Goal: Communication & Community: Ask a question

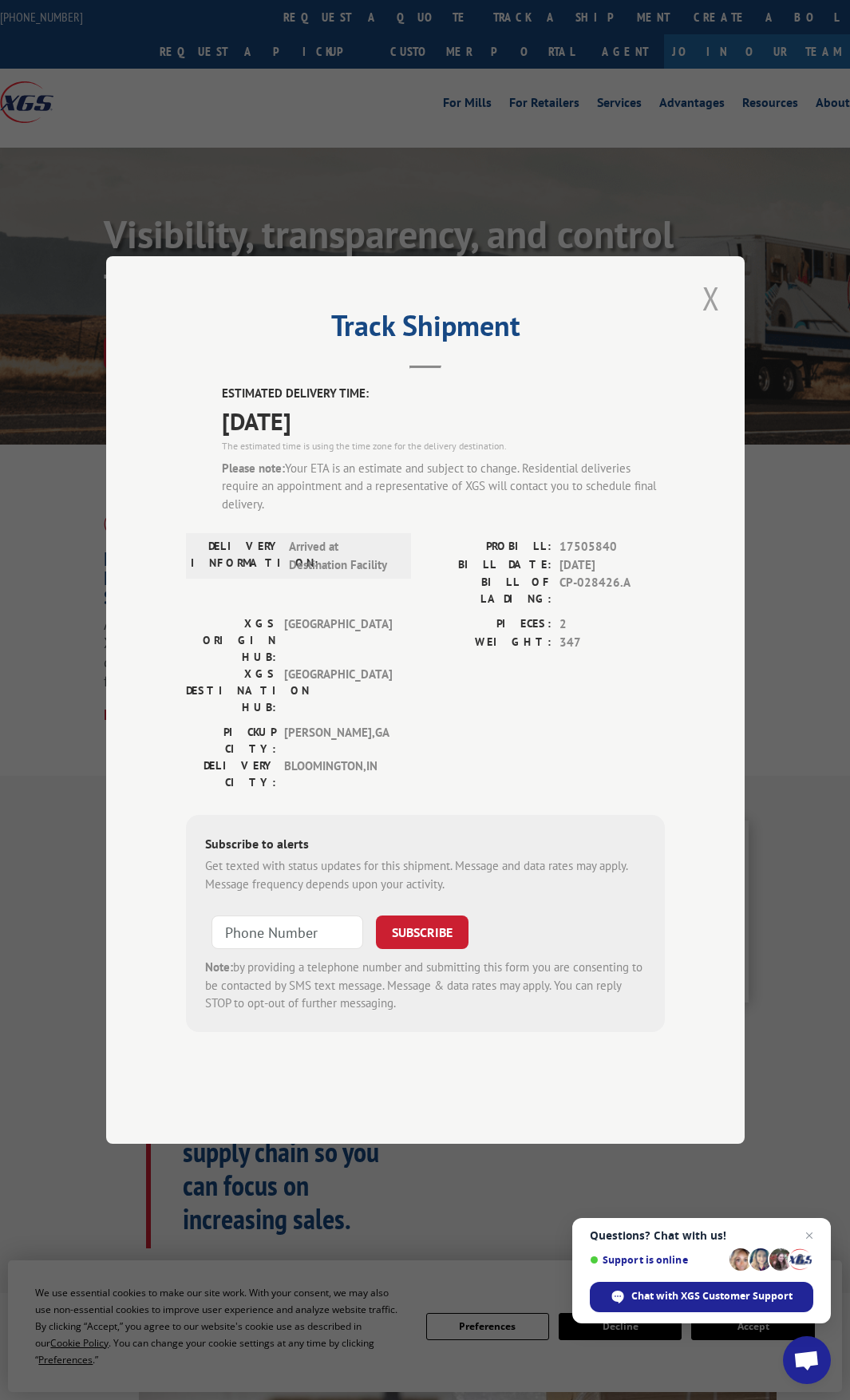
click at [709, 320] on button "Close modal" at bounding box center [711, 298] width 27 height 44
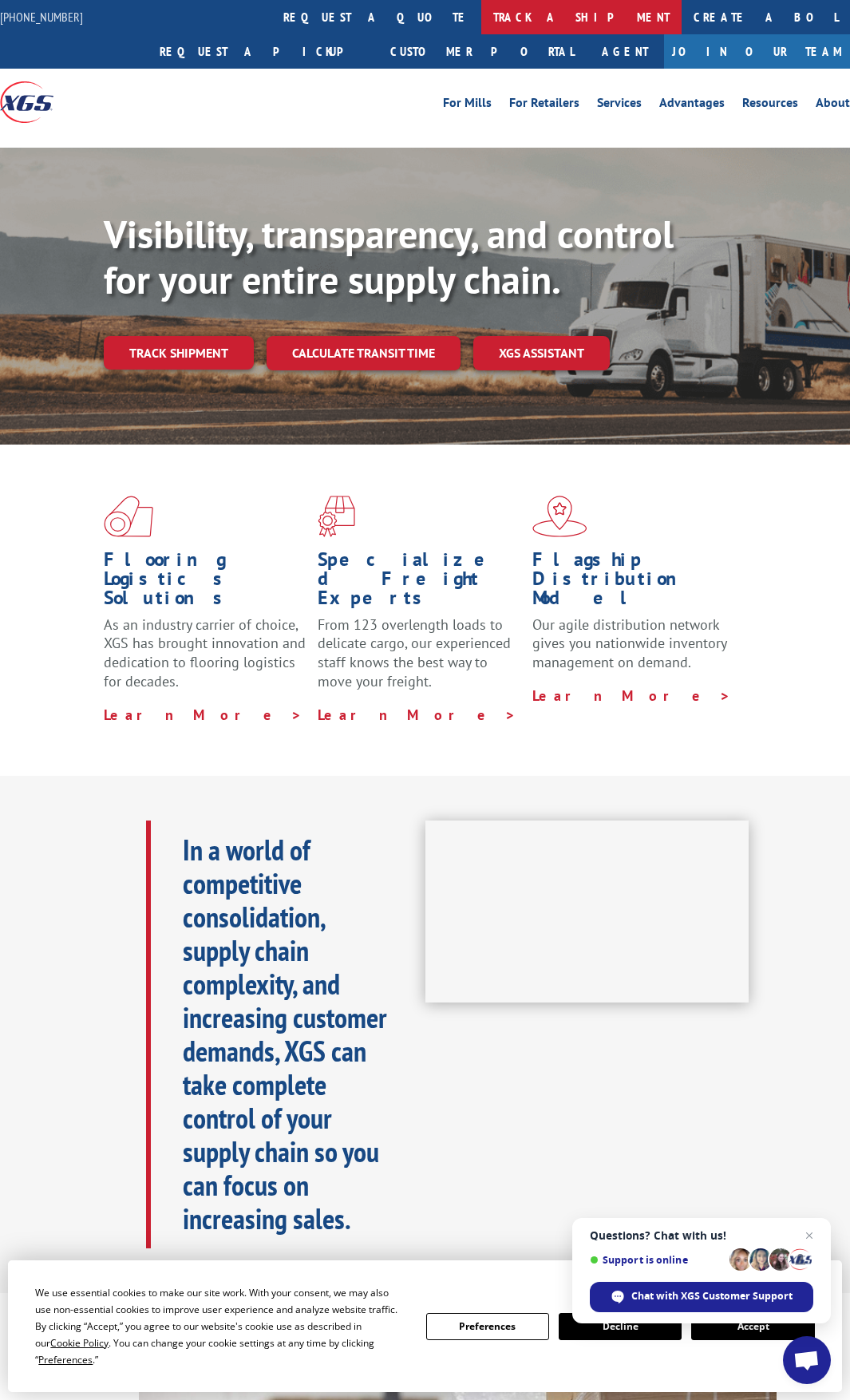
click at [482, 16] on link "track a shipment" at bounding box center [582, 17] width 200 height 34
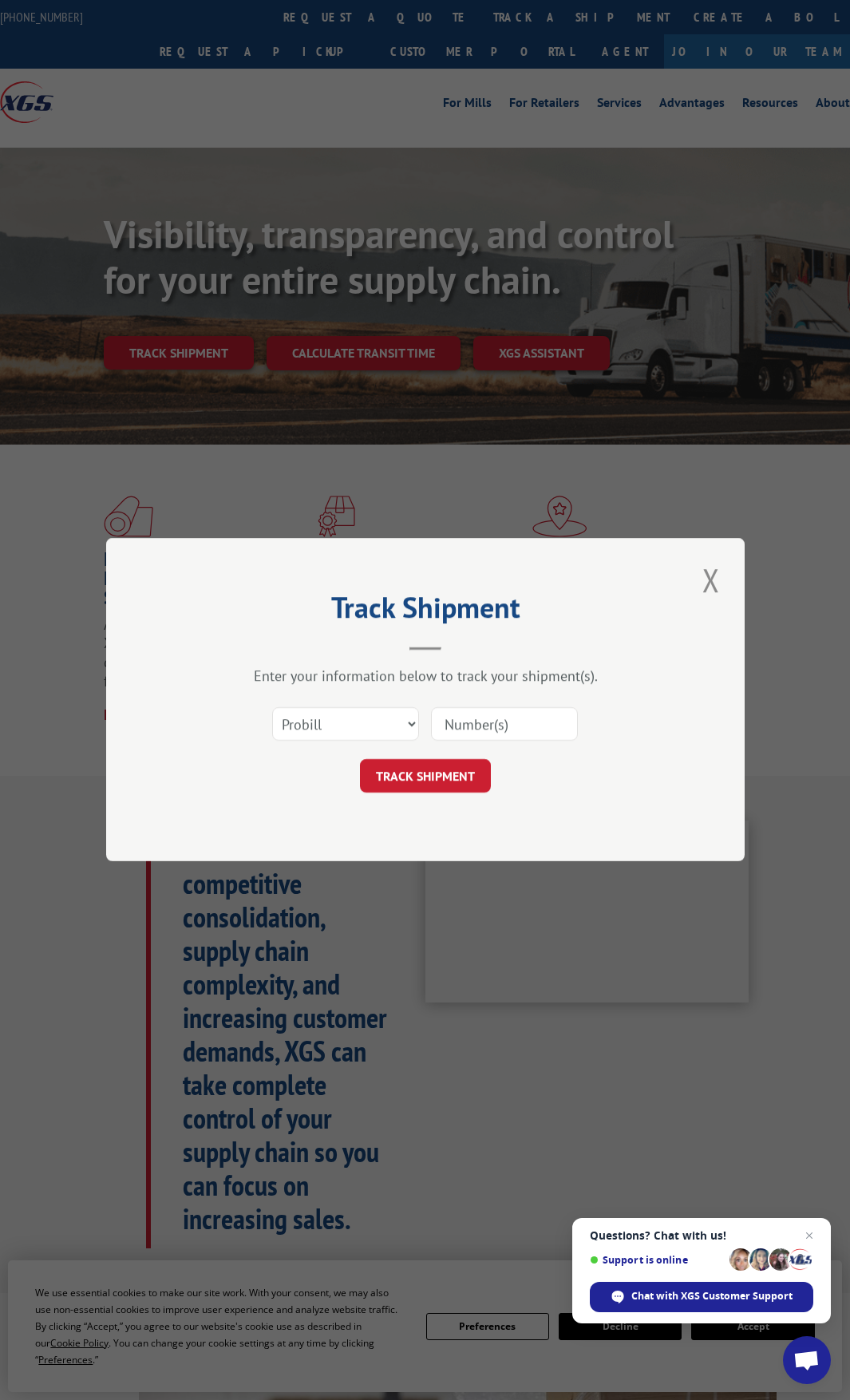
click at [499, 728] on input at bounding box center [504, 724] width 147 height 33
type input "17505840"
click at [443, 779] on button "TRACK SHIPMENT" at bounding box center [426, 776] width 131 height 33
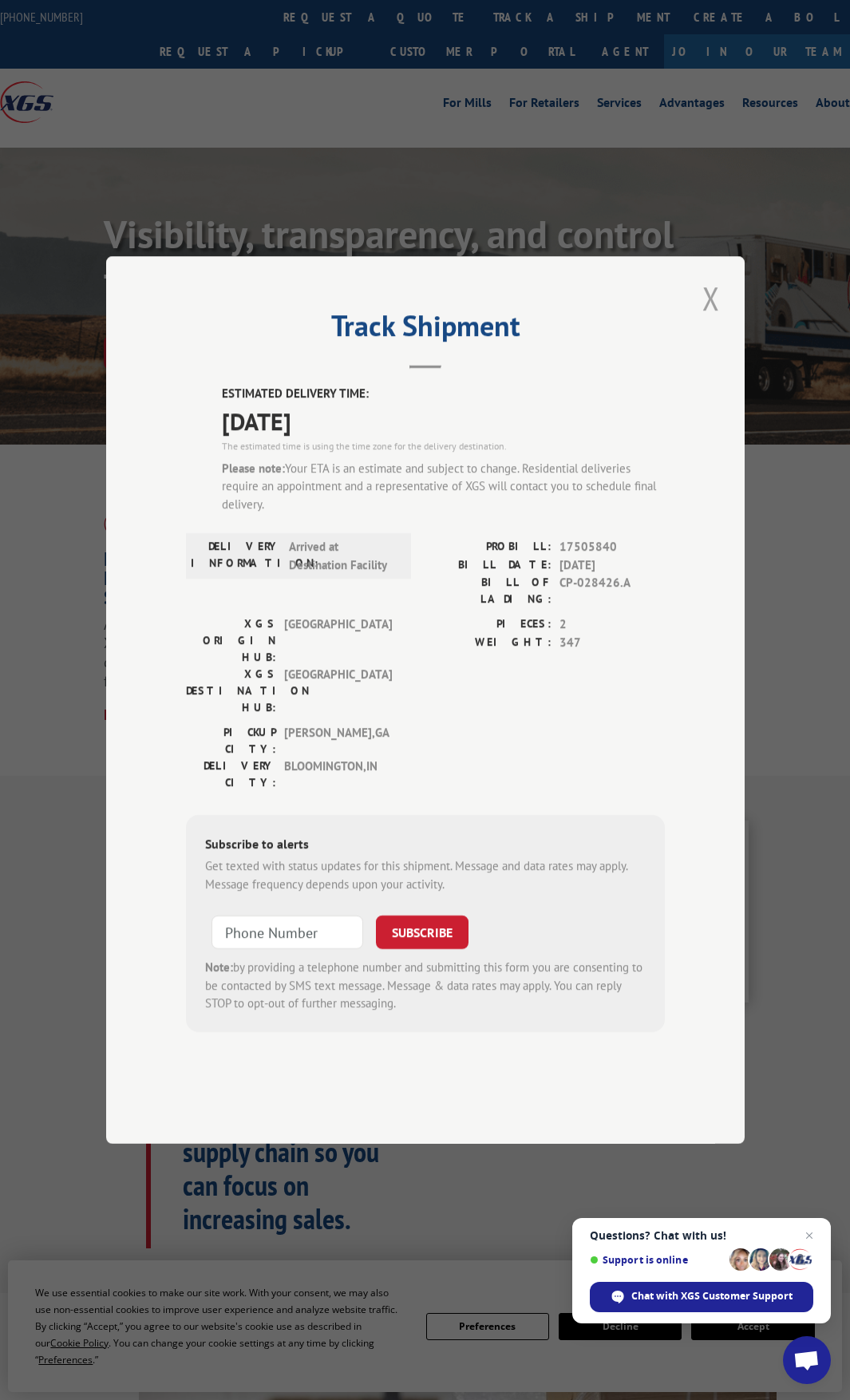
click at [708, 320] on button "Close modal" at bounding box center [711, 298] width 27 height 44
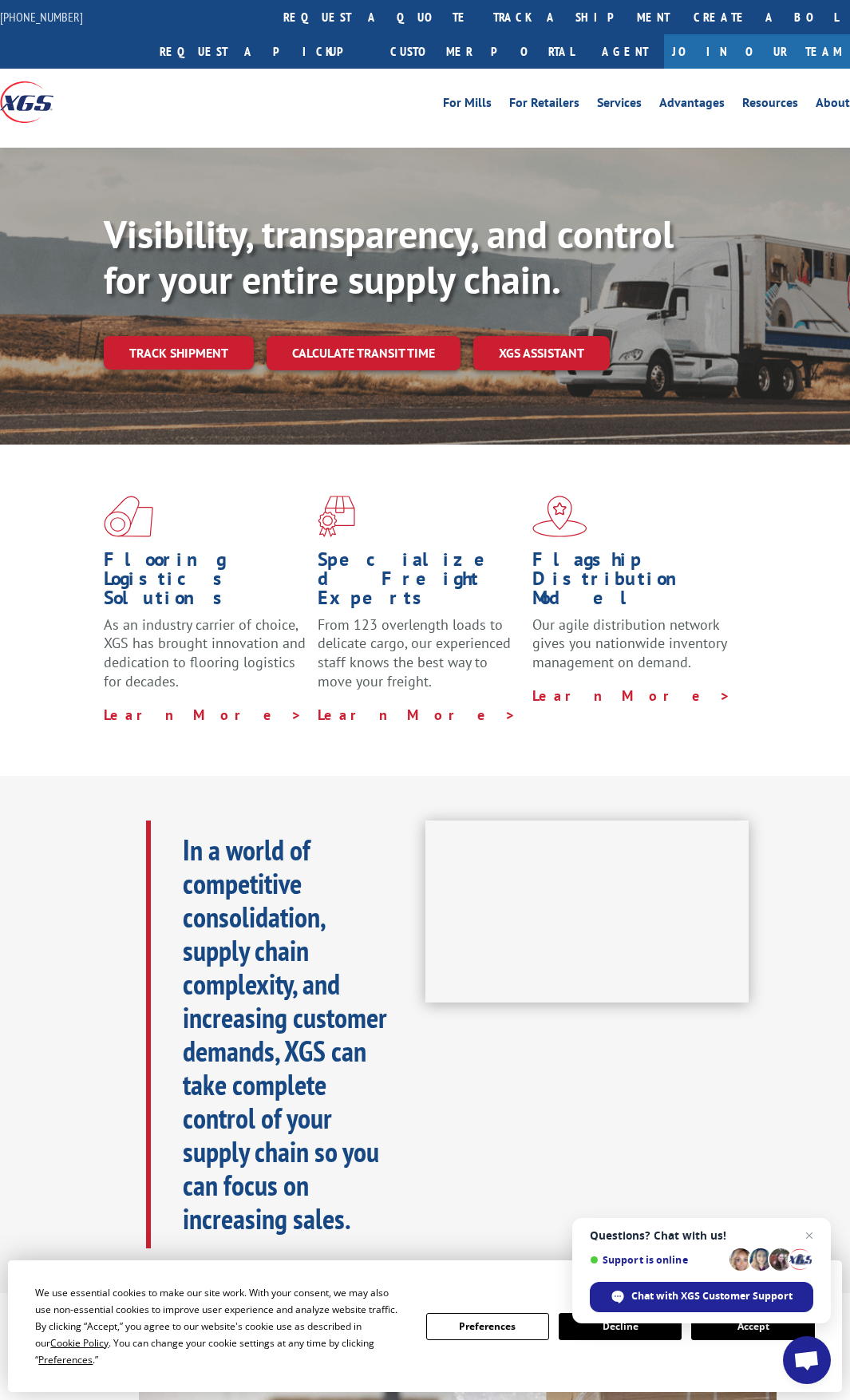
click at [585, 1101] on div at bounding box center [587, 1034] width 324 height 427
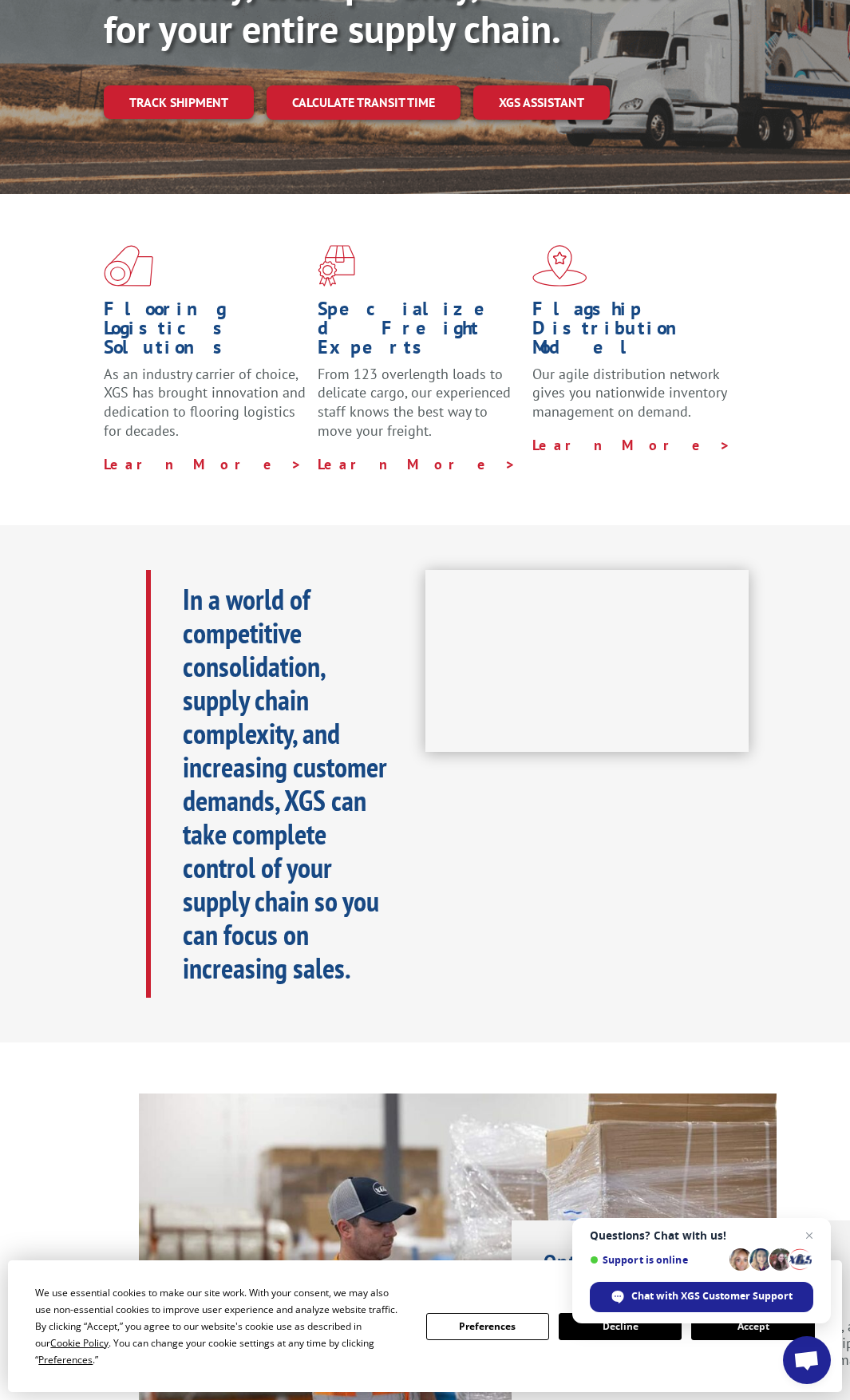
scroll to position [319, 0]
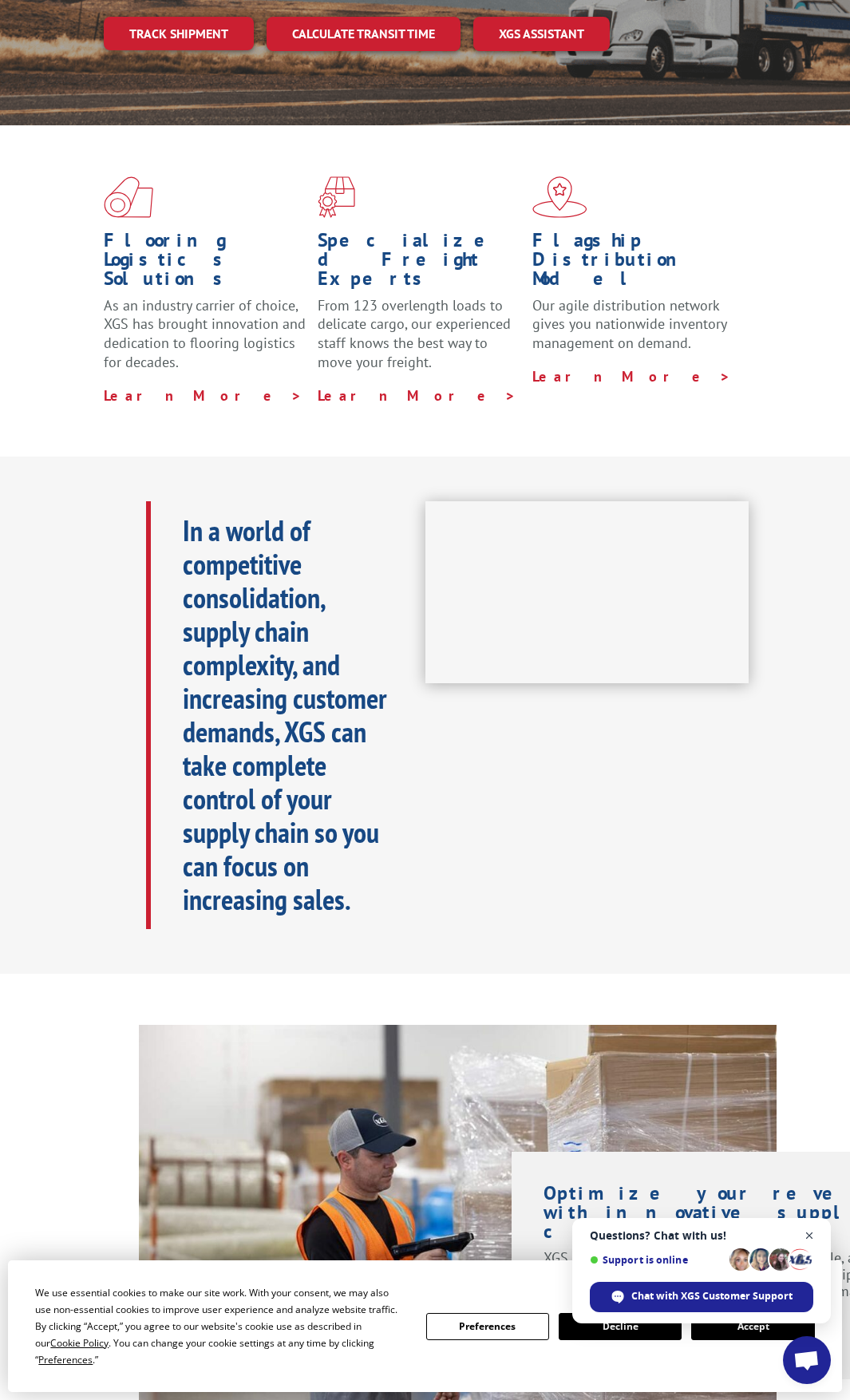
click at [809, 1233] on span "Open chat" at bounding box center [810, 1235] width 20 height 20
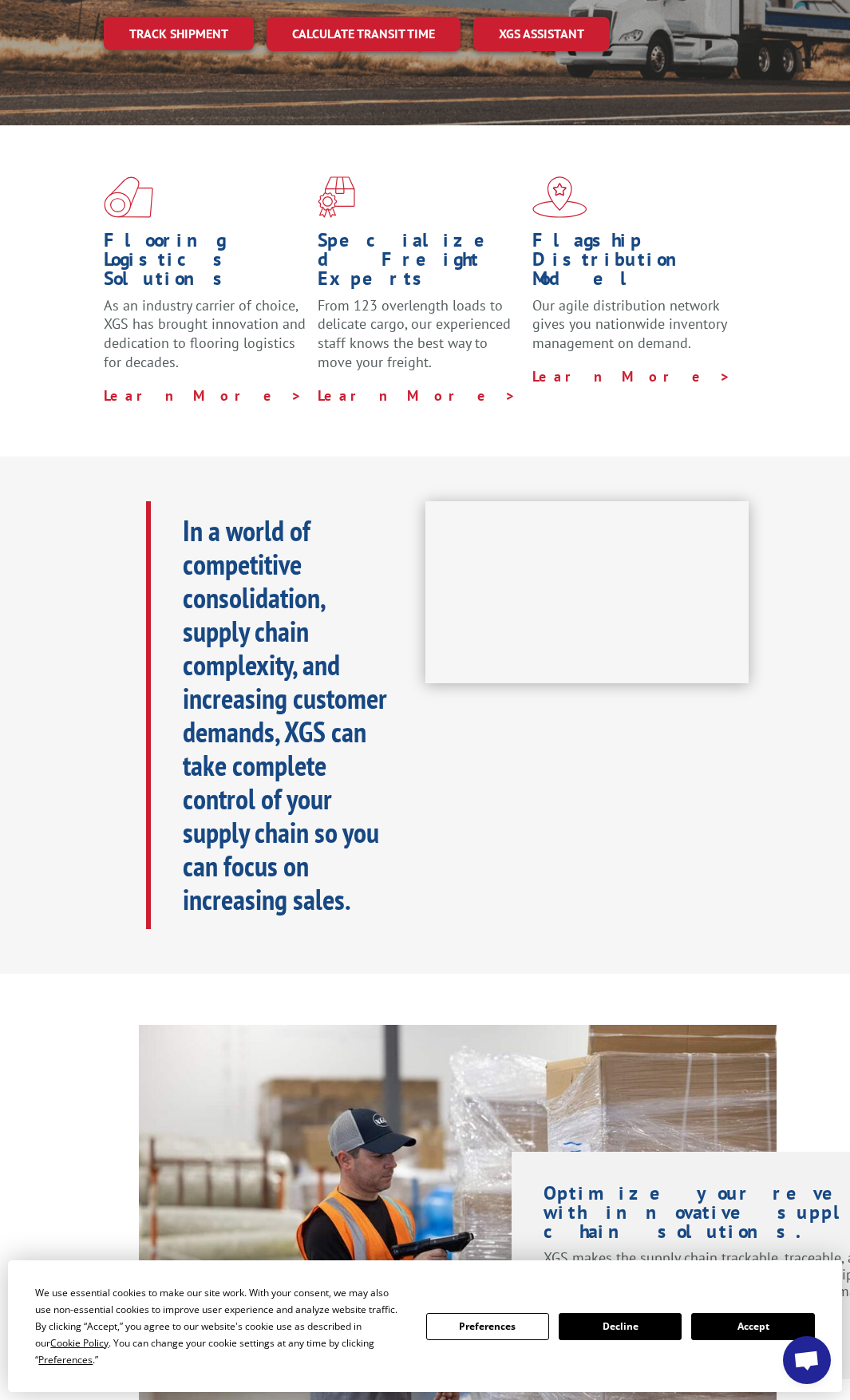
click at [742, 1331] on button "Accept" at bounding box center [752, 1326] width 123 height 27
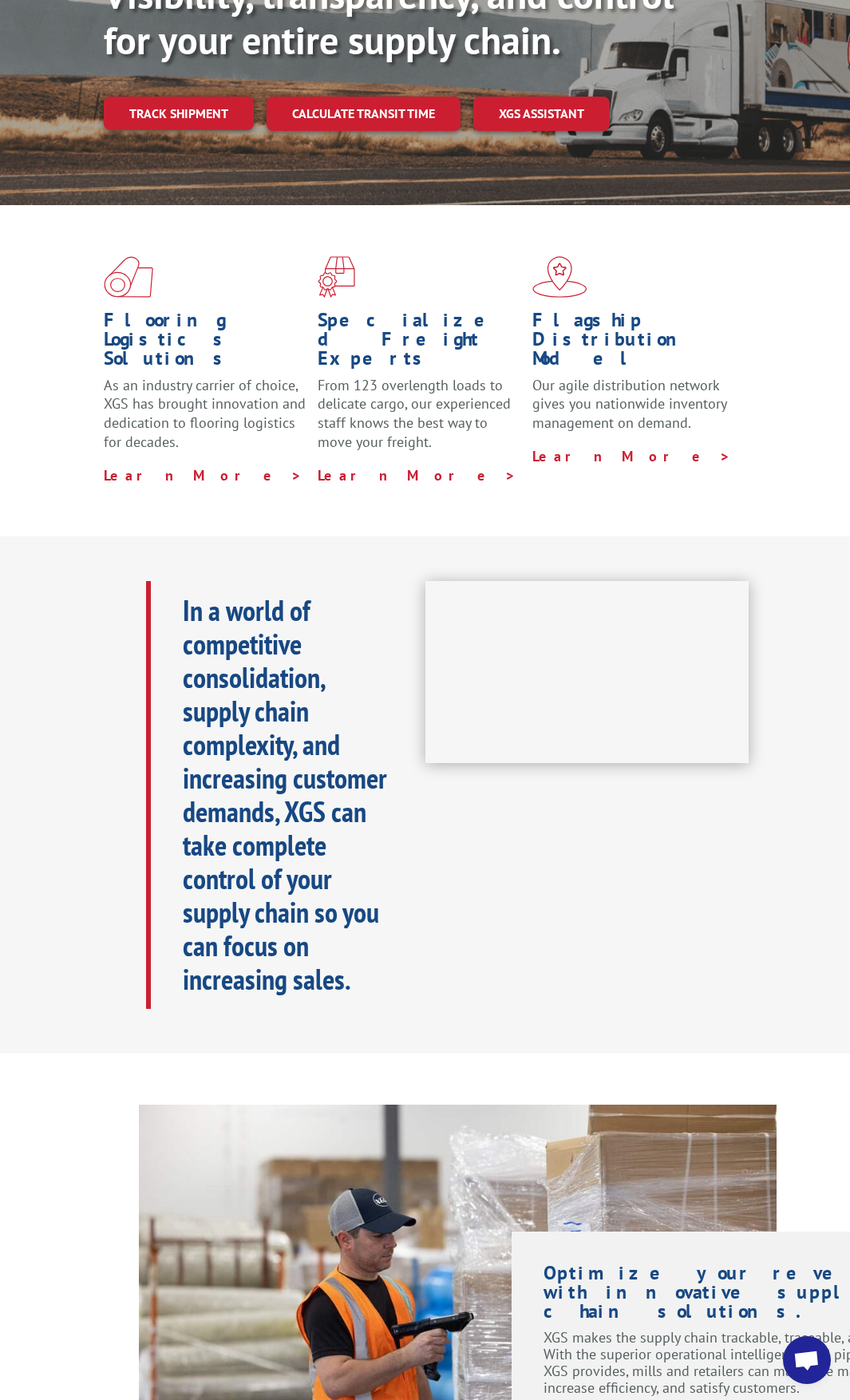
scroll to position [0, 0]
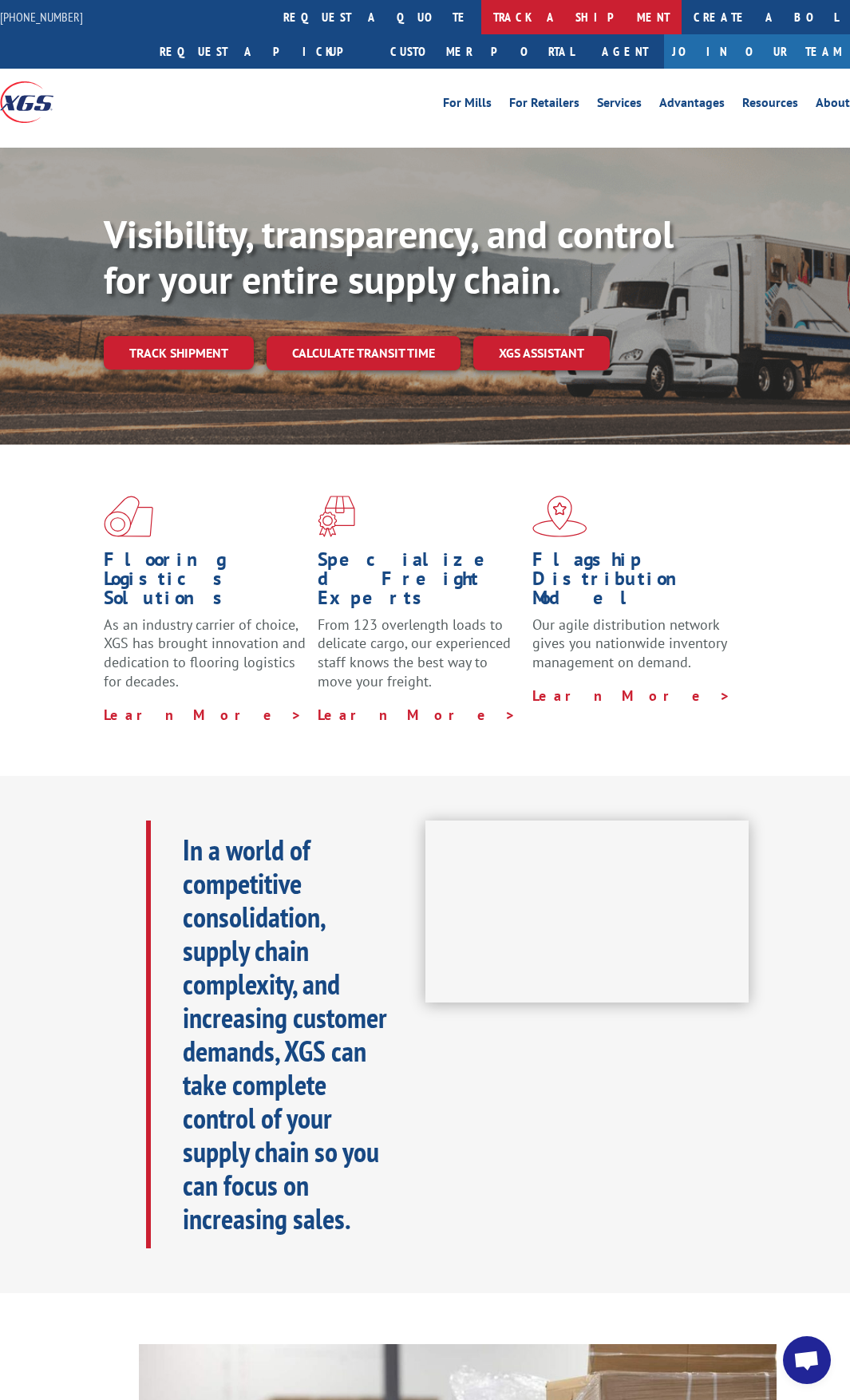
click at [482, 18] on link "track a shipment" at bounding box center [582, 17] width 200 height 34
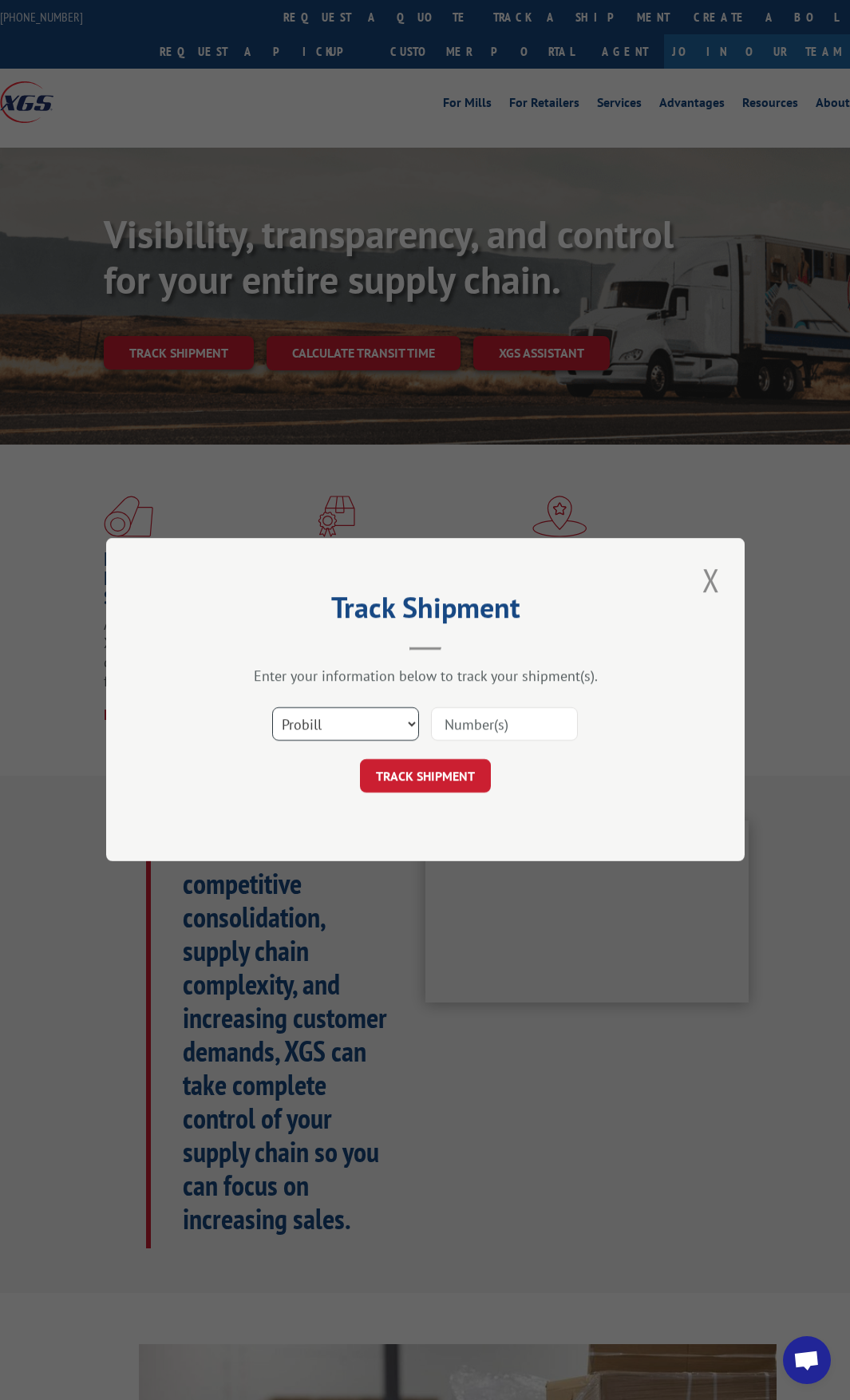
click at [298, 733] on select "Select category... Probill BOL PO" at bounding box center [346, 724] width 147 height 33
select select "bol"
click at [272, 708] on select "Select category... Probill BOL PO" at bounding box center [346, 724] width 147 height 33
click at [495, 715] on input at bounding box center [504, 724] width 147 height 33
click at [470, 718] on input at bounding box center [504, 724] width 147 height 33
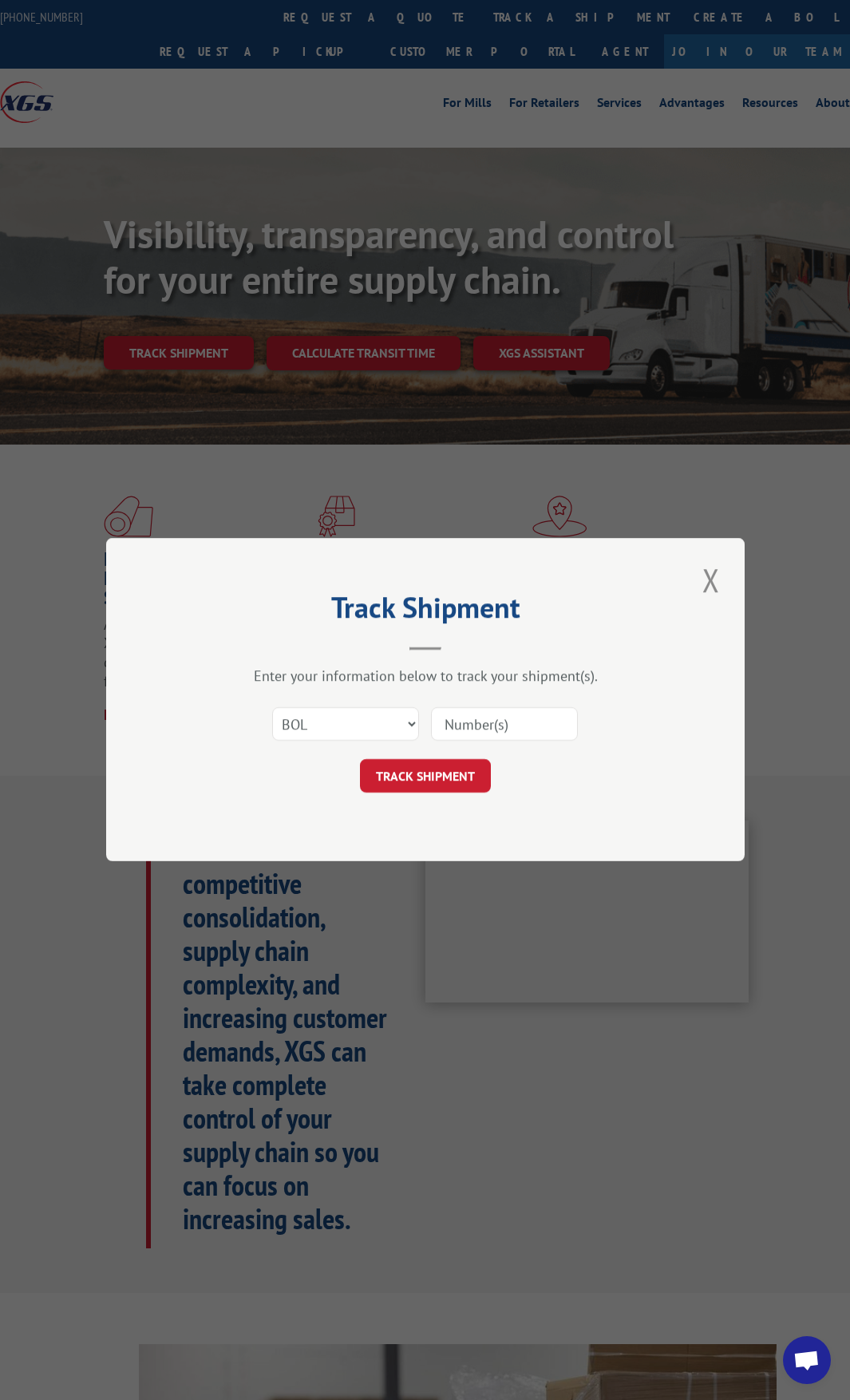
paste input "CP-028426.A"
type input "CP-028426.A"
click at [443, 781] on button "TRACK SHIPMENT" at bounding box center [426, 776] width 131 height 33
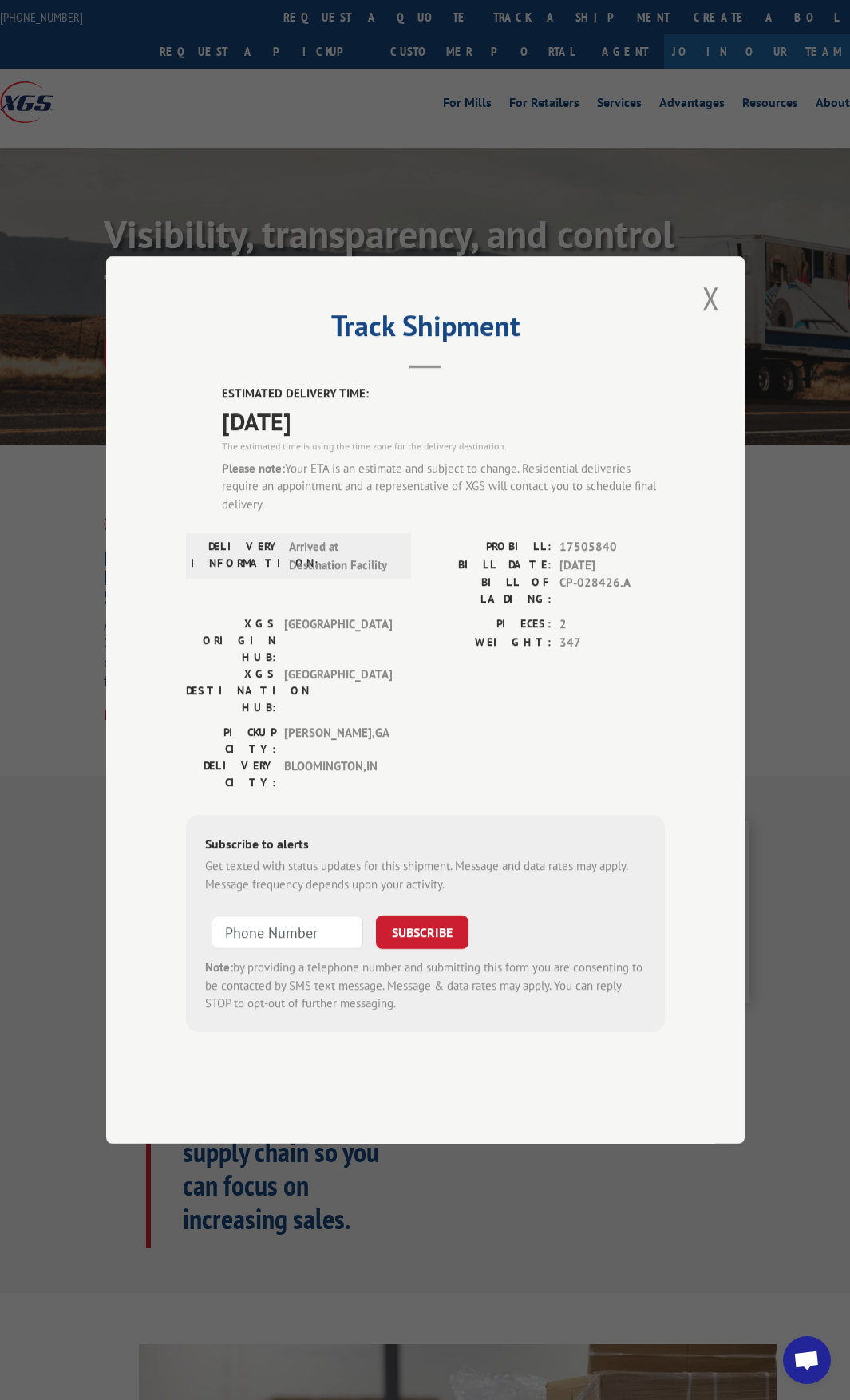
click at [709, 570] on div "Track Shipment ESTIMATED DELIVERY TIME: [DATE] The estimated time is using the …" at bounding box center [425, 700] width 638 height 887
click at [713, 320] on button "Close modal" at bounding box center [711, 298] width 27 height 44
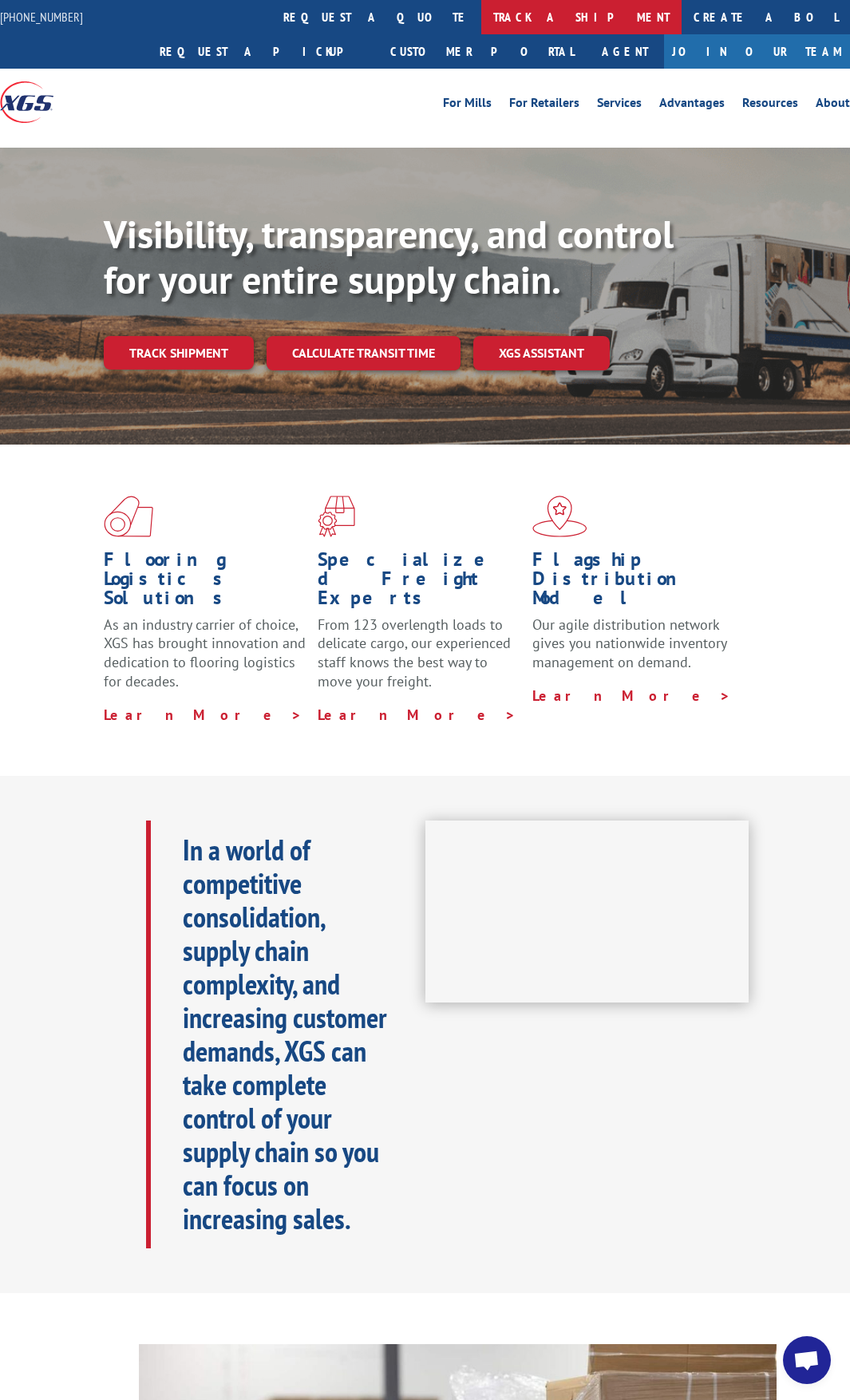
click at [482, 13] on link "track a shipment" at bounding box center [582, 17] width 200 height 34
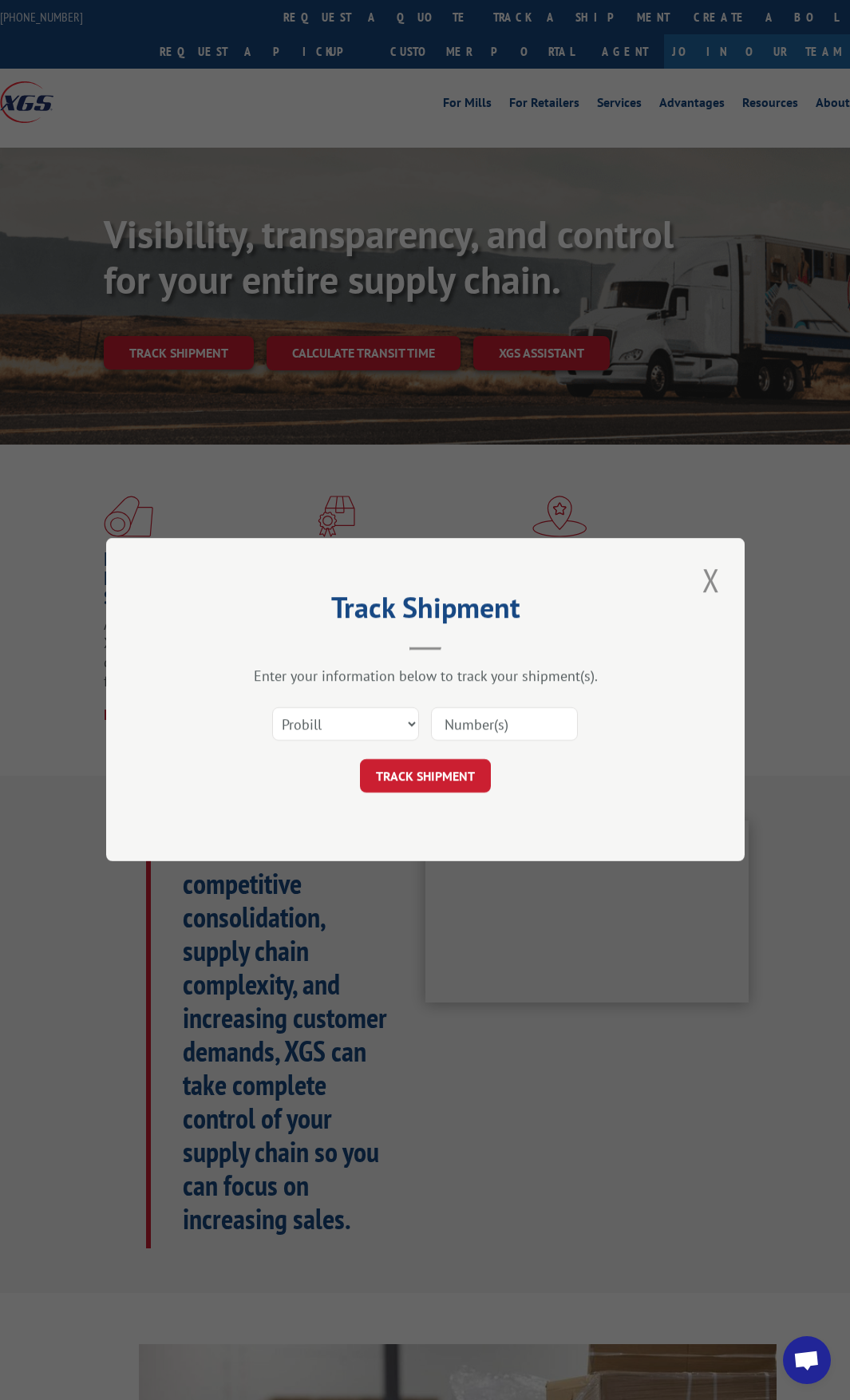
click at [494, 725] on input at bounding box center [504, 724] width 147 height 33
type input "17505840"
click at [444, 782] on button "TRACK SHIPMENT" at bounding box center [426, 776] width 131 height 33
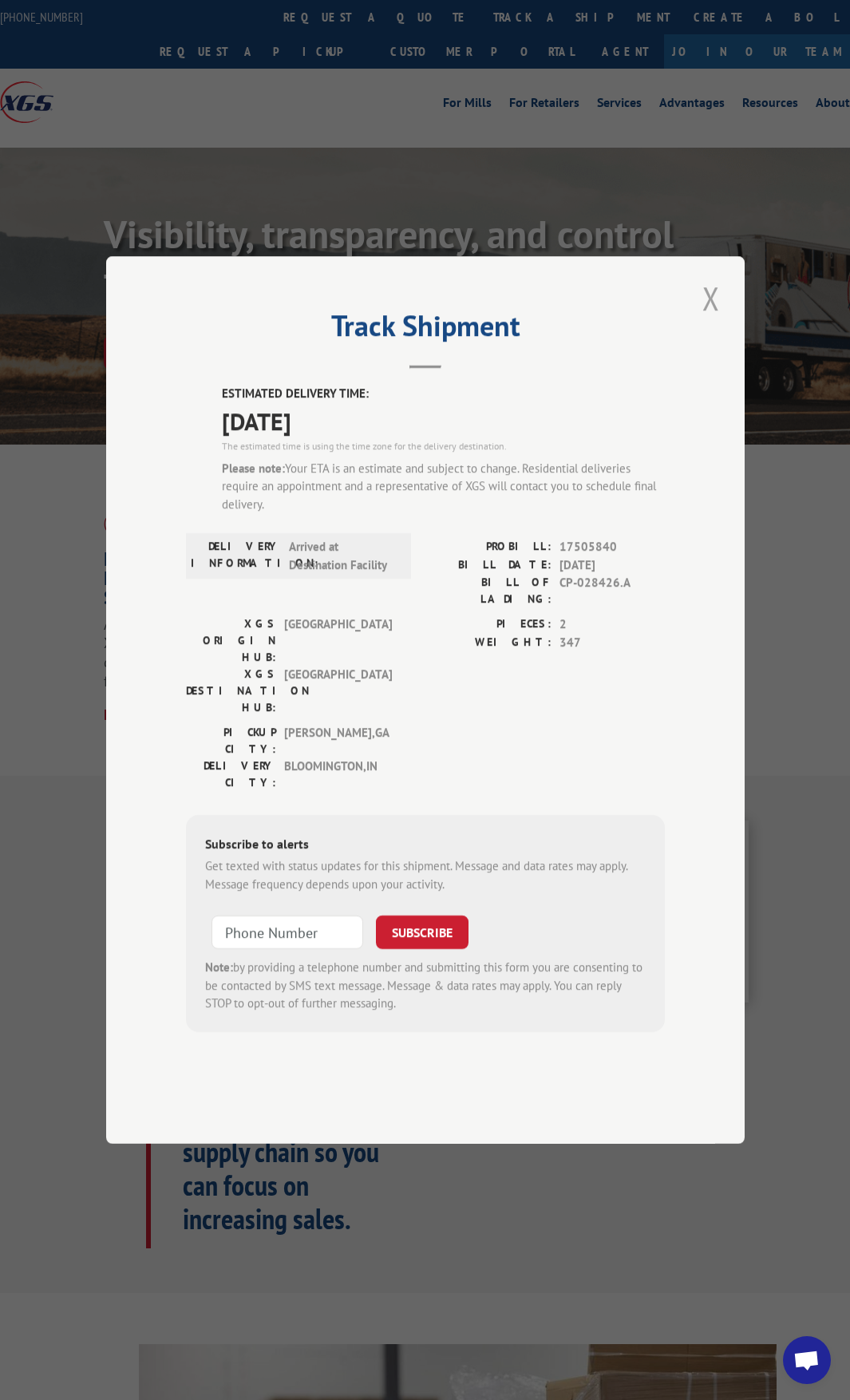
click at [707, 320] on button "Close modal" at bounding box center [711, 298] width 27 height 44
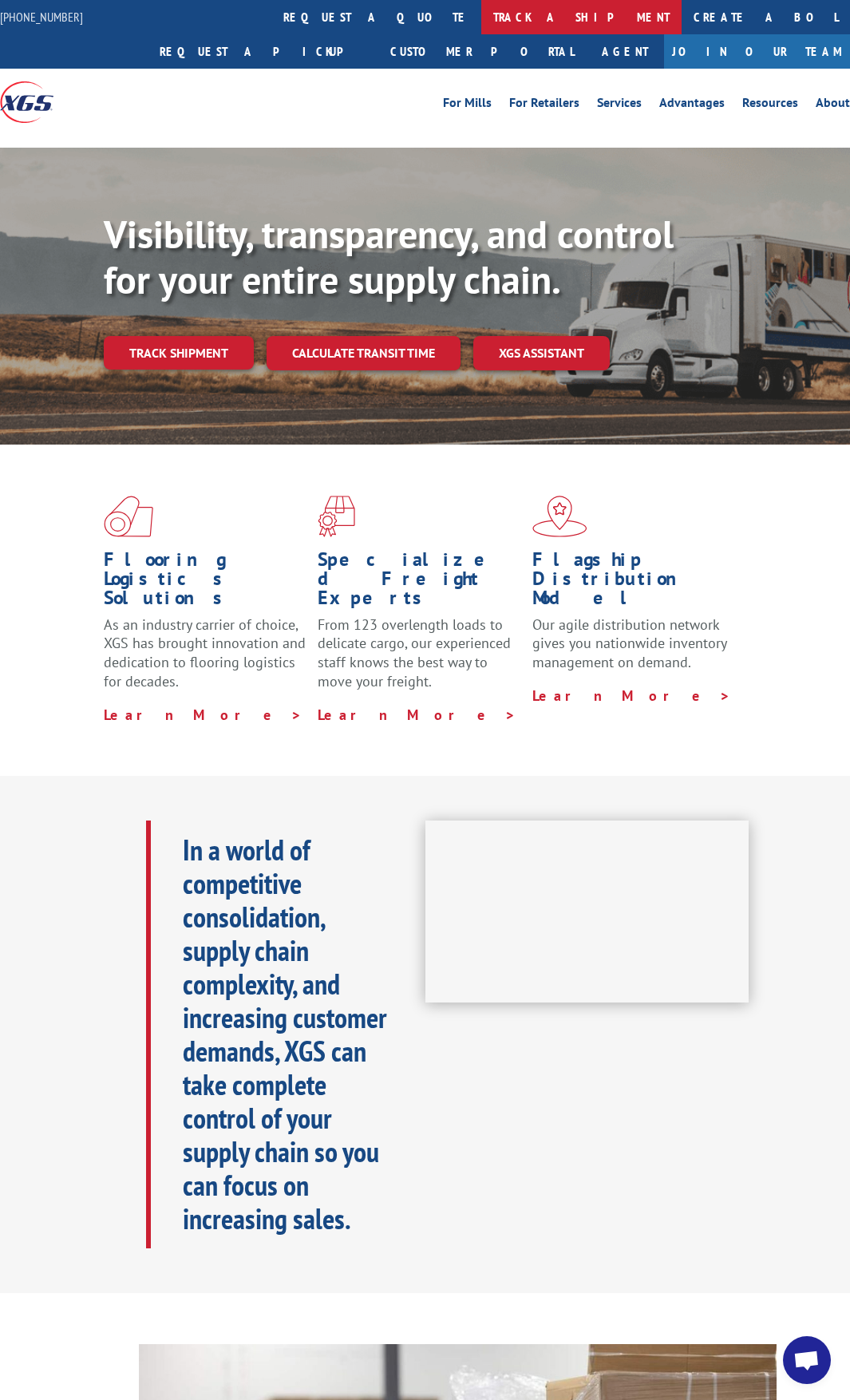
click at [482, 18] on link "track a shipment" at bounding box center [582, 17] width 200 height 34
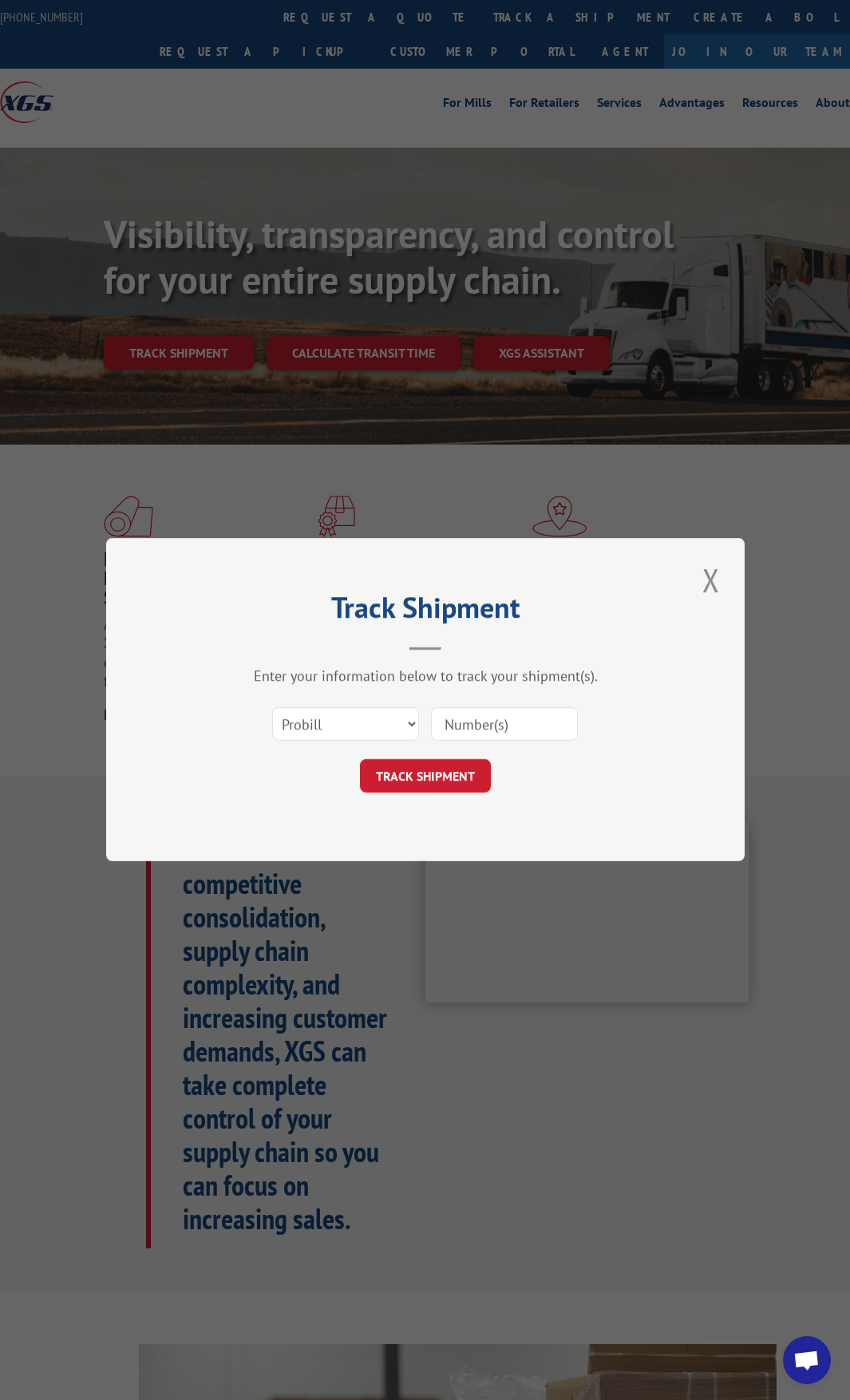
click at [498, 725] on input at bounding box center [504, 724] width 147 height 33
type input "17505840"
click at [463, 771] on button "TRACK SHIPMENT" at bounding box center [426, 776] width 131 height 33
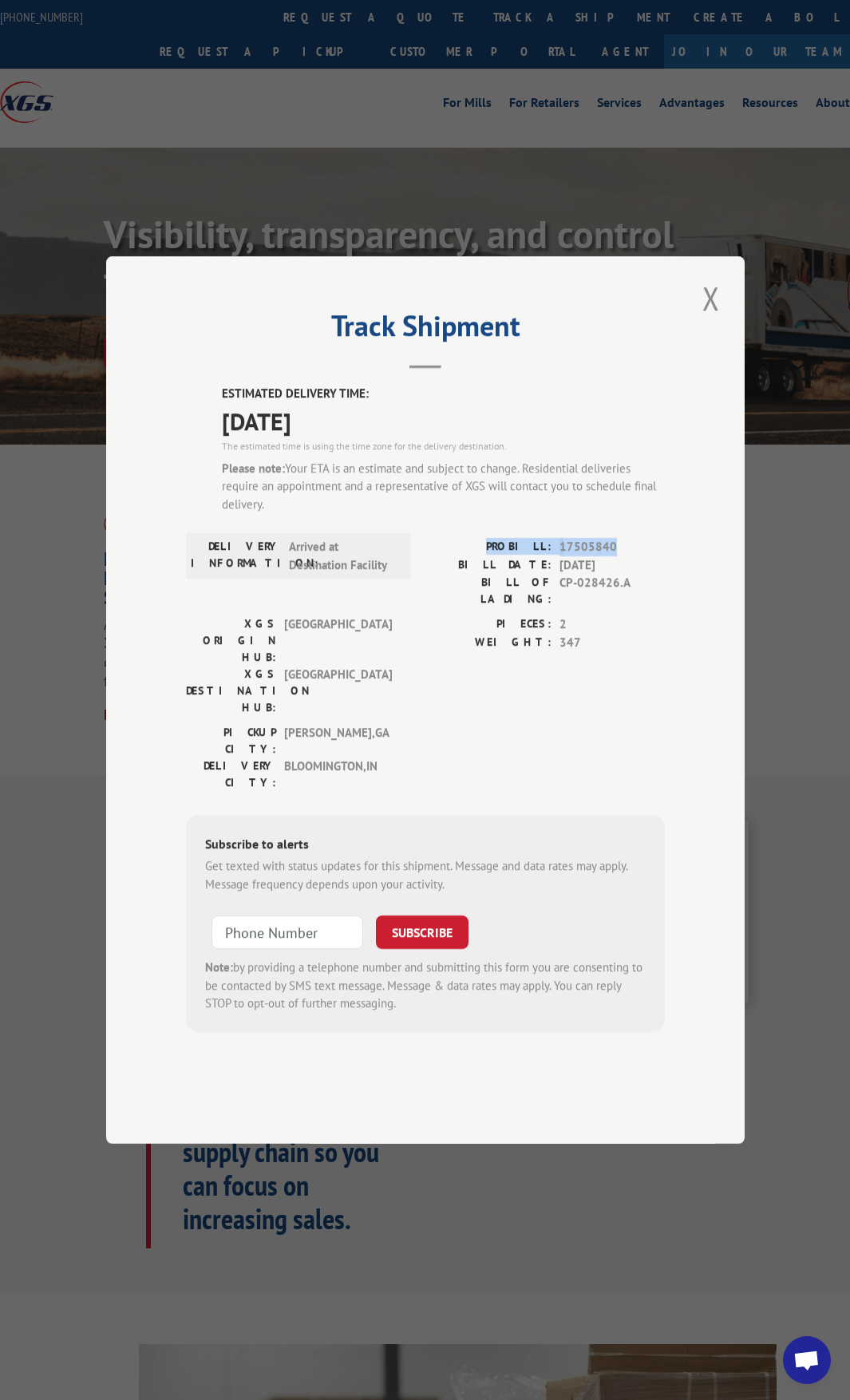
drag, startPoint x: 587, startPoint y: 591, endPoint x: 481, endPoint y: 587, distance: 106.1
click at [481, 557] on div "PROBILL: 17505840" at bounding box center [545, 547] width 239 height 19
copy div "PROBILL: 17505840"
click at [710, 320] on button "Close modal" at bounding box center [711, 298] width 27 height 44
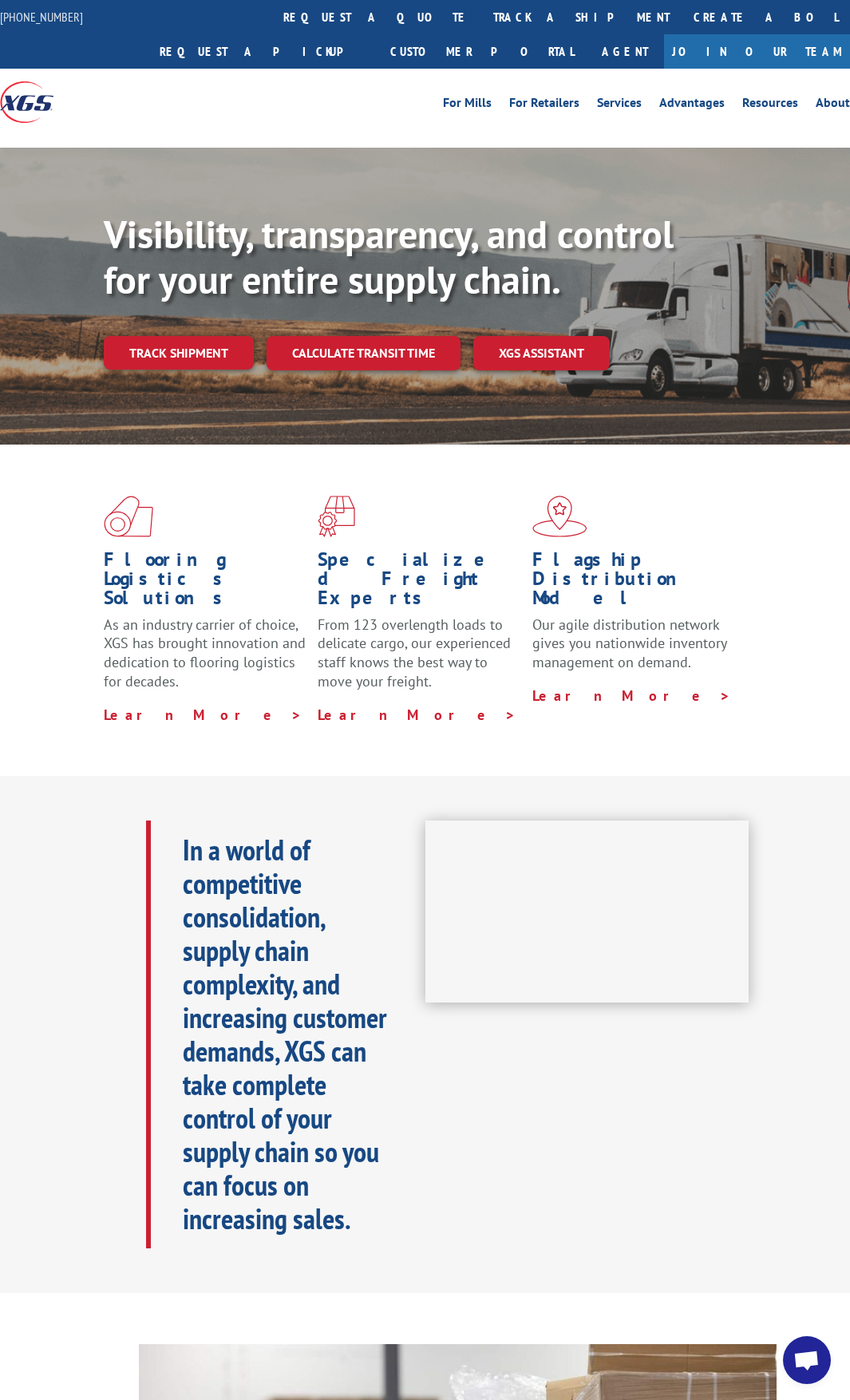
click at [802, 1361] on span "Open chat" at bounding box center [806, 1361] width 27 height 23
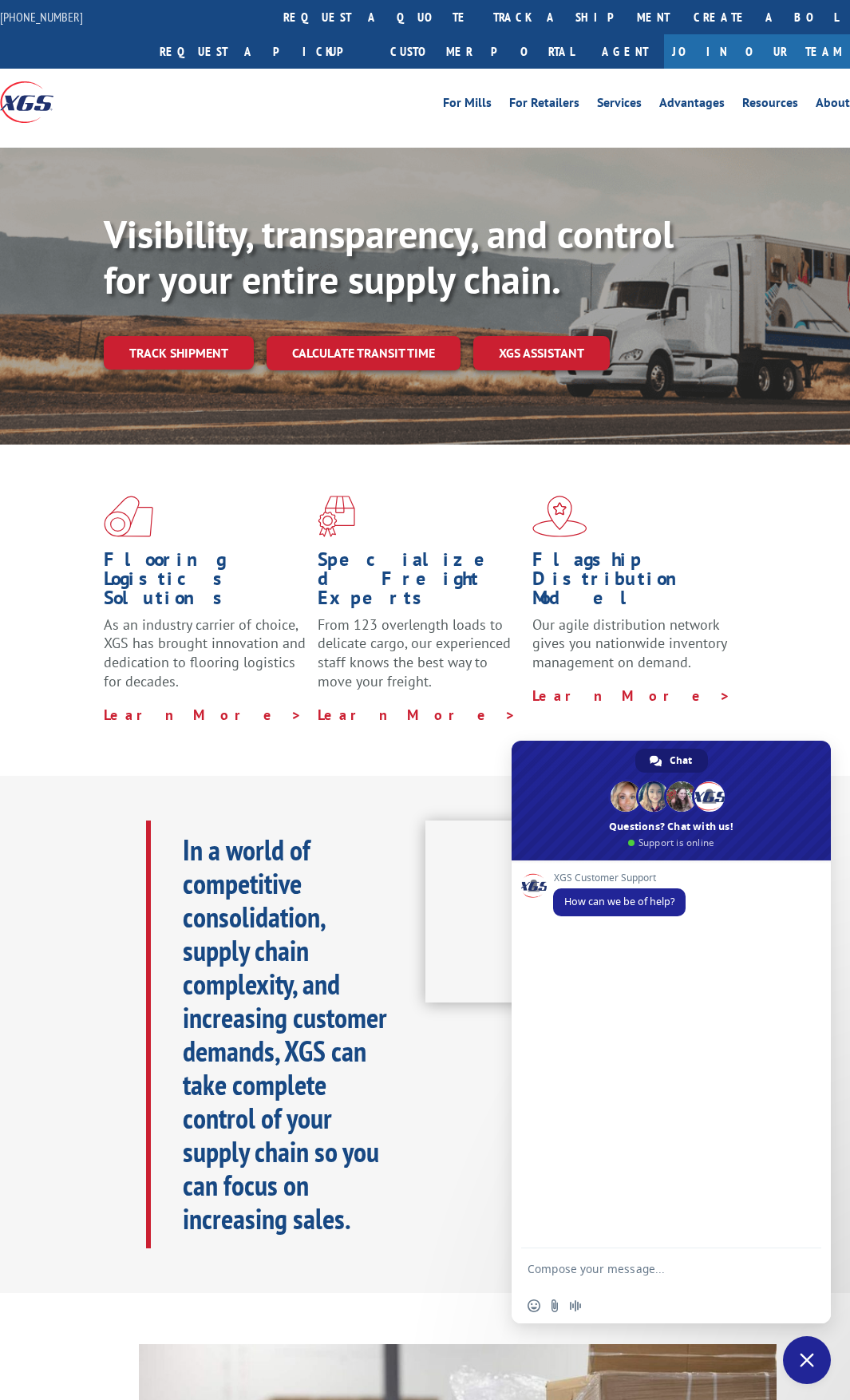
click at [607, 1268] on textarea "Compose your message..." at bounding box center [655, 1268] width 255 height 40
paste textarea "PROBILL: 17505840"
type textarea "checking on a shipment that shows an estimated delivery for [DATE], PROBILL: 17…"
click at [801, 1226] on span "Send" at bounding box center [803, 1225] width 12 height 12
click at [803, 1229] on span "Send" at bounding box center [803, 1225] width 12 height 12
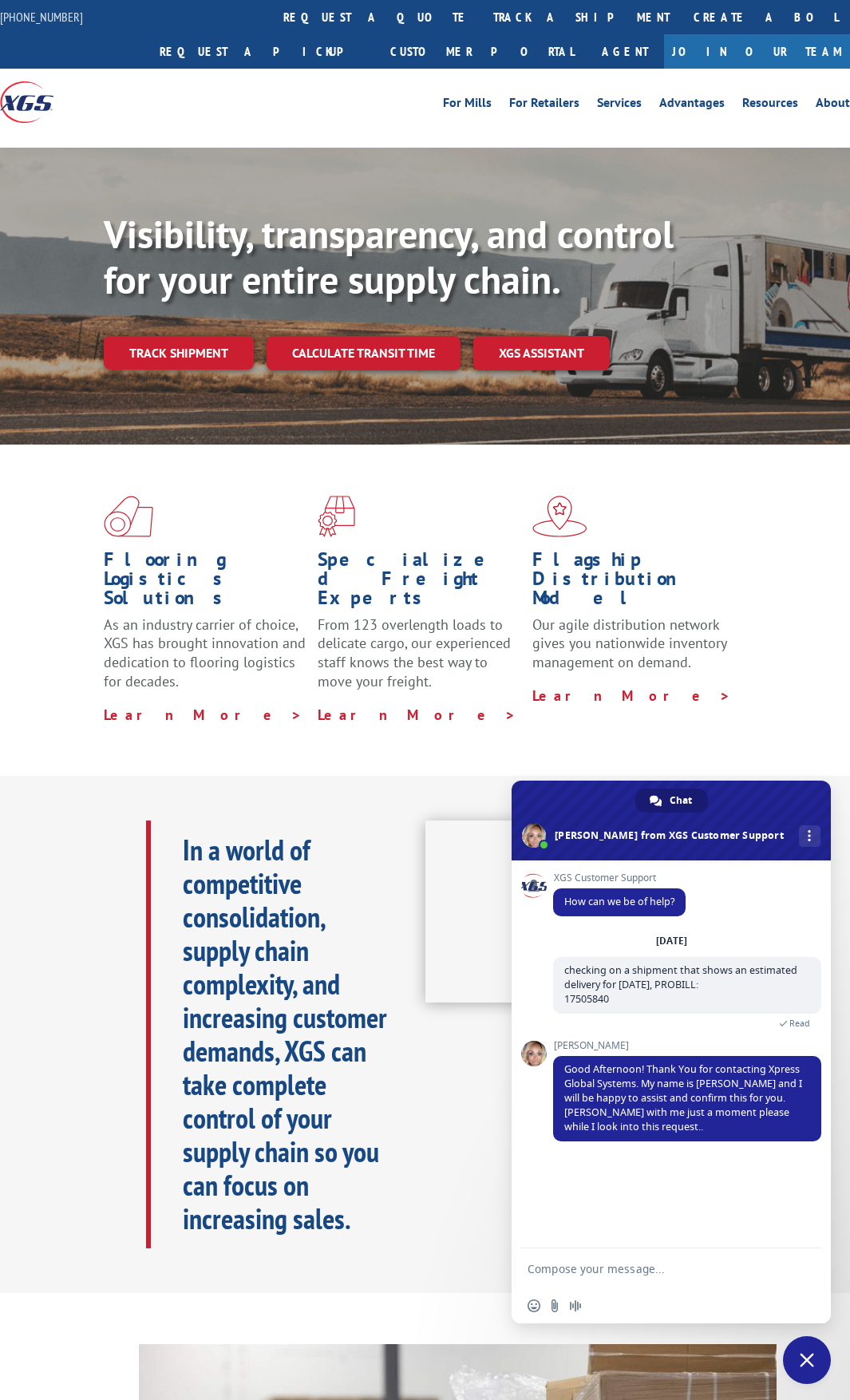
click at [701, 1278] on textarea "Compose your message..." at bounding box center [655, 1268] width 255 height 40
click at [615, 1278] on textarea "Compose your message..." at bounding box center [655, 1268] width 255 height 40
click at [634, 1267] on textarea "Compose your message..." at bounding box center [655, 1268] width 255 height 40
click at [675, 1272] on textarea "Compose your message..." at bounding box center [655, 1268] width 255 height 40
type textarea "Thank you"
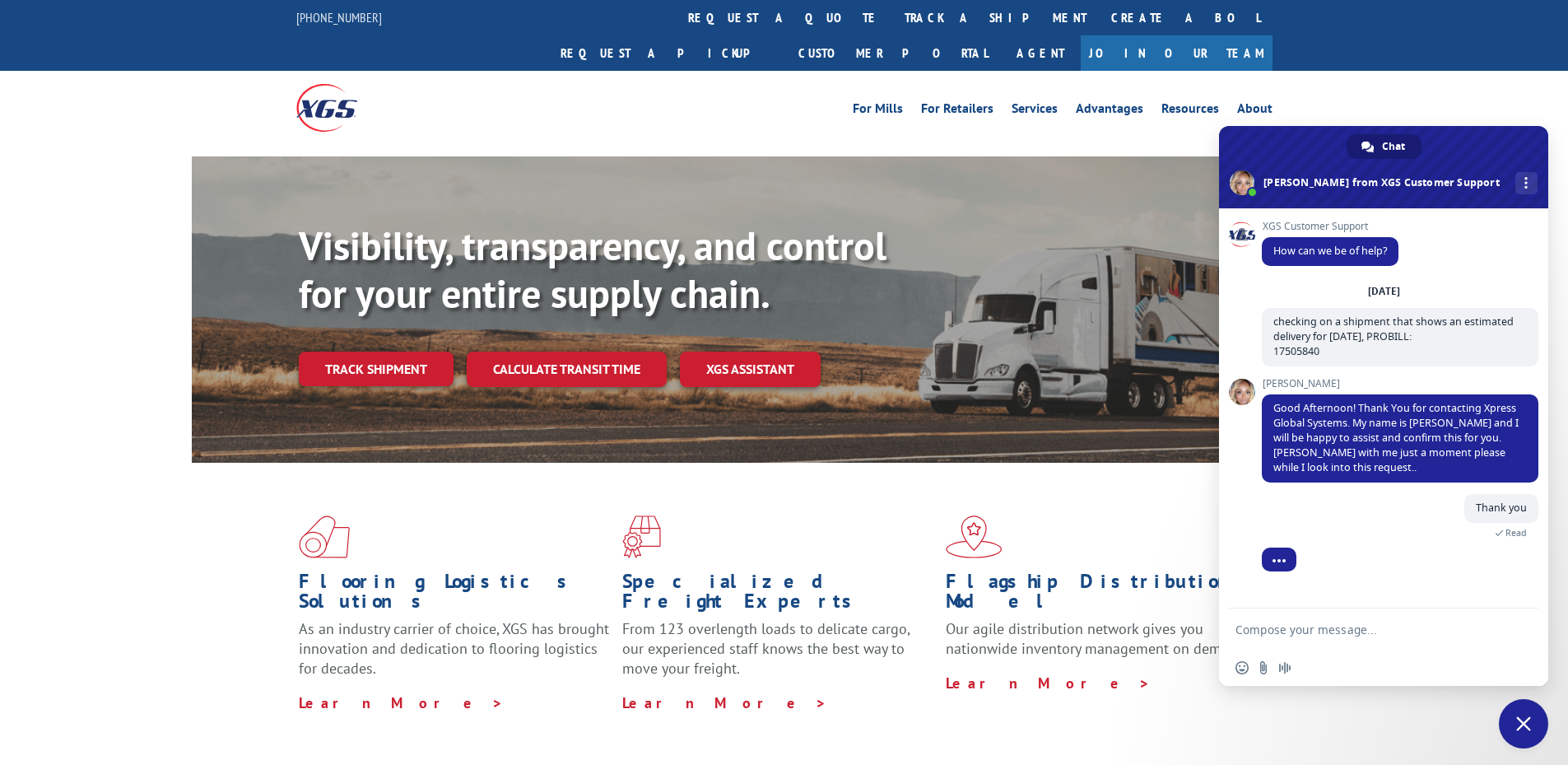
click at [876, 637] on textarea "Compose your message..." at bounding box center [1367, 628] width 263 height 41
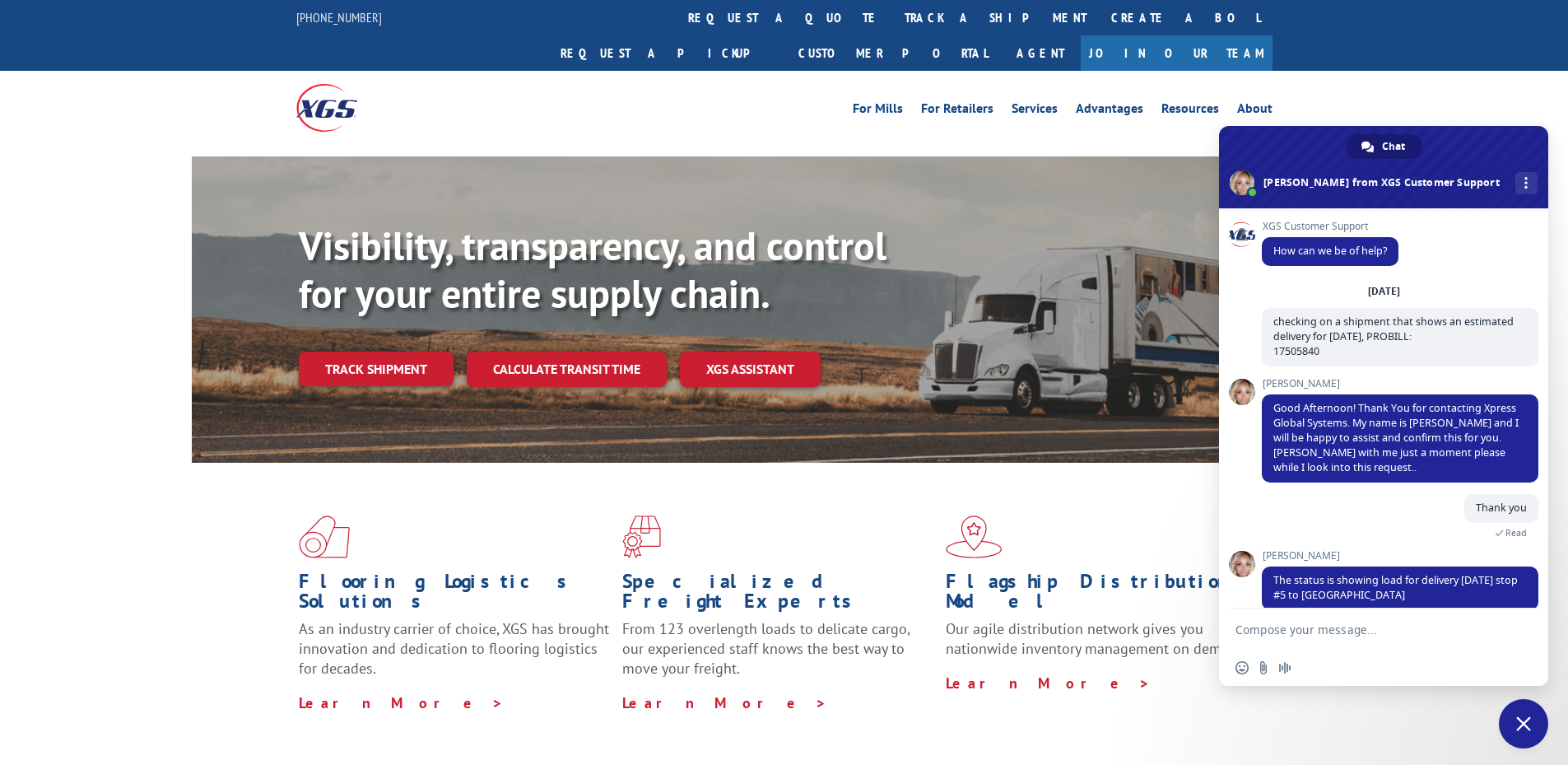
scroll to position [20, 0]
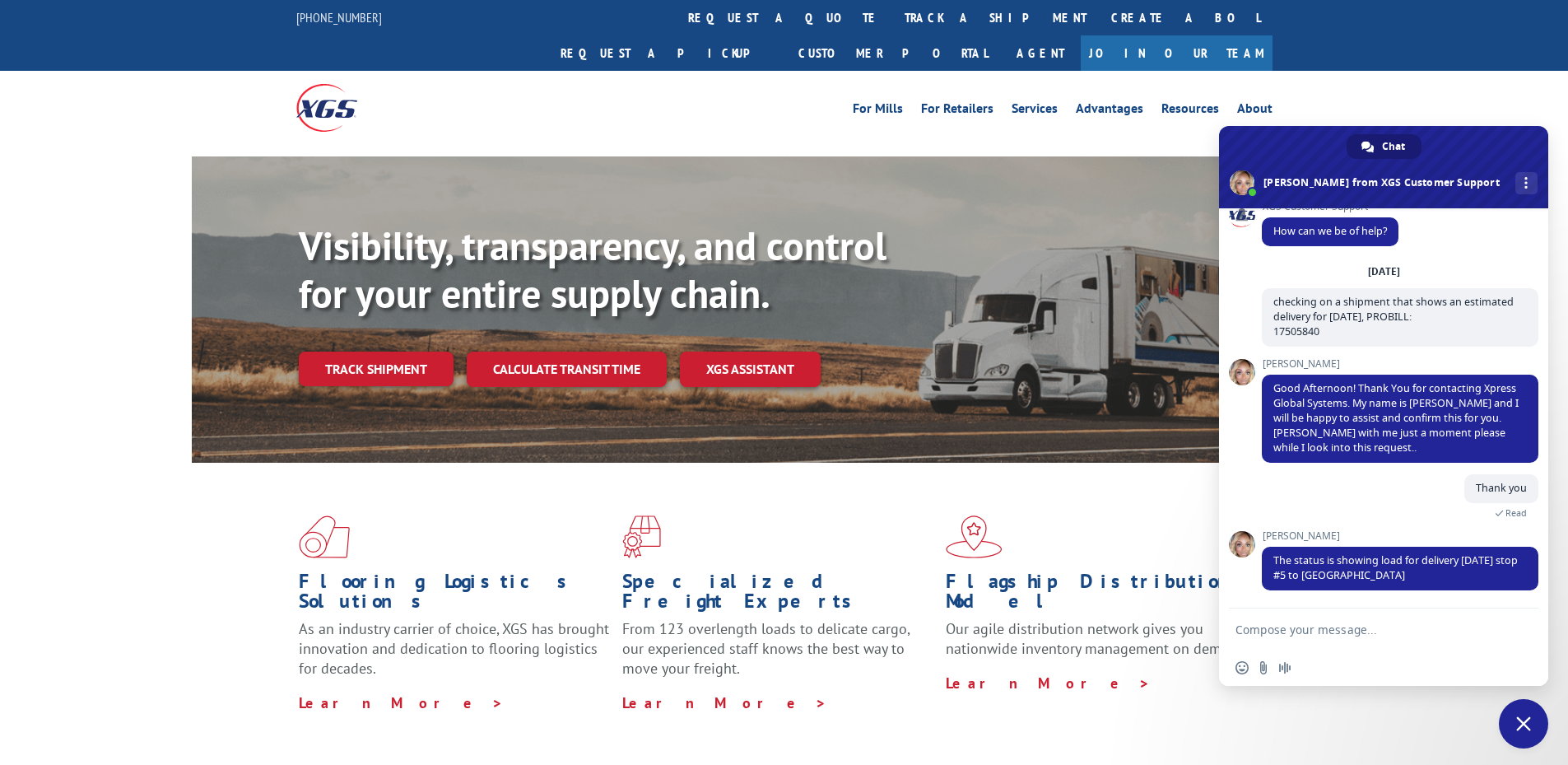
click at [876, 636] on textarea "Compose your message..." at bounding box center [1367, 628] width 263 height 41
type textarea "Do we know what time that is, as its already pretty late here for deliveries"
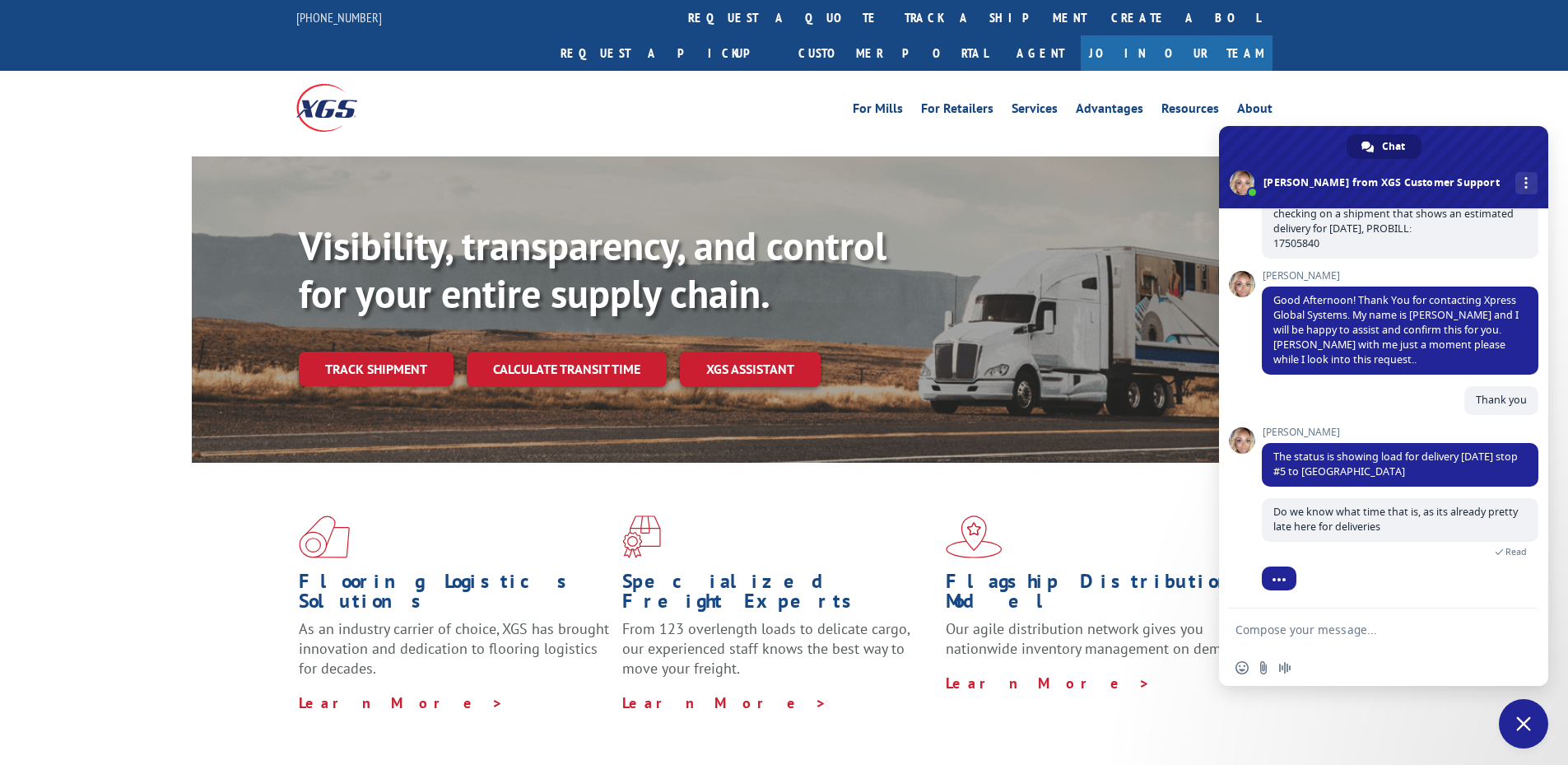
scroll to position [176, 0]
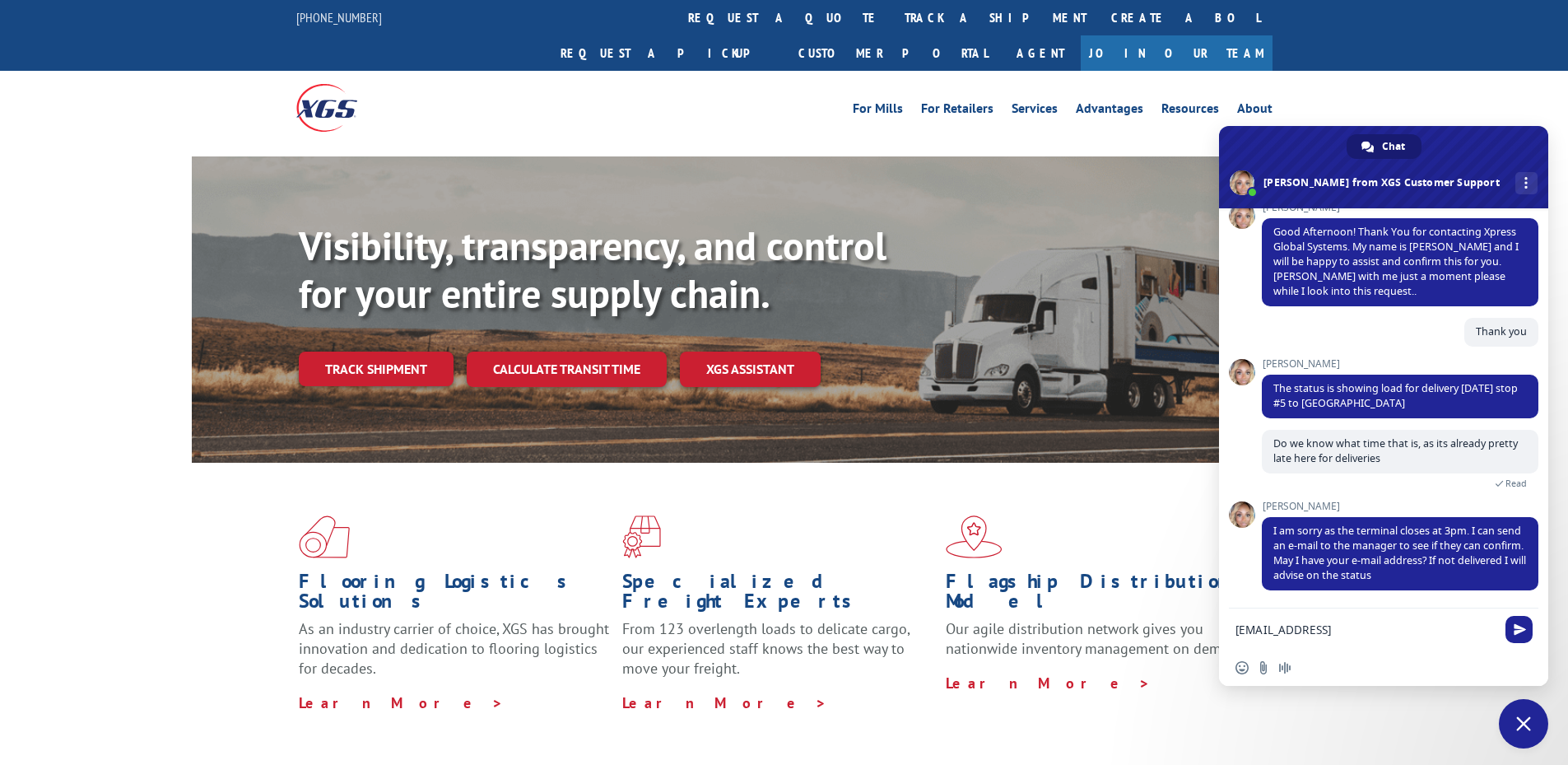
type textarea "[EMAIL_ADDRESS][DOMAIN_NAME]"
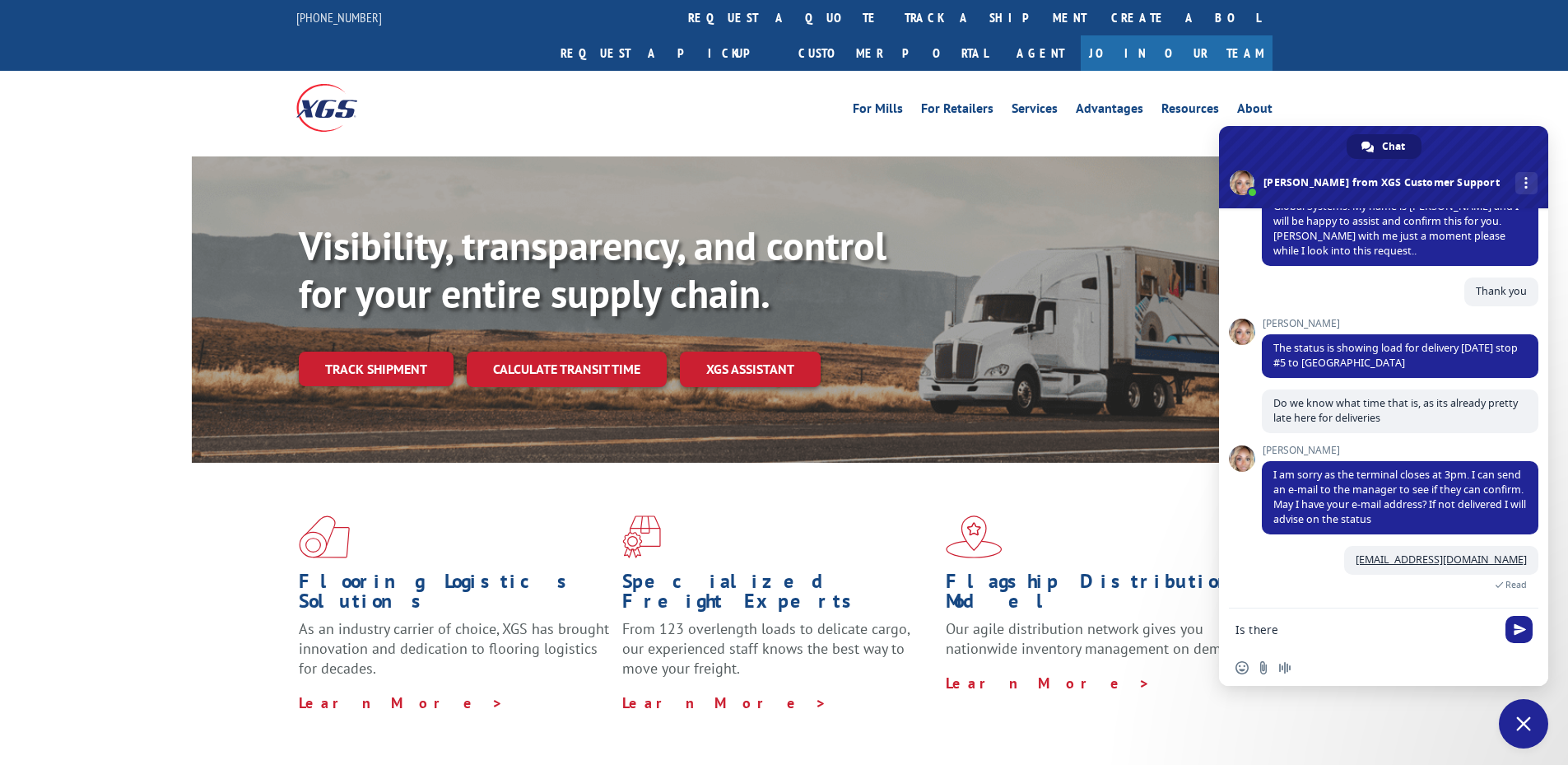
scroll to position [249, 0]
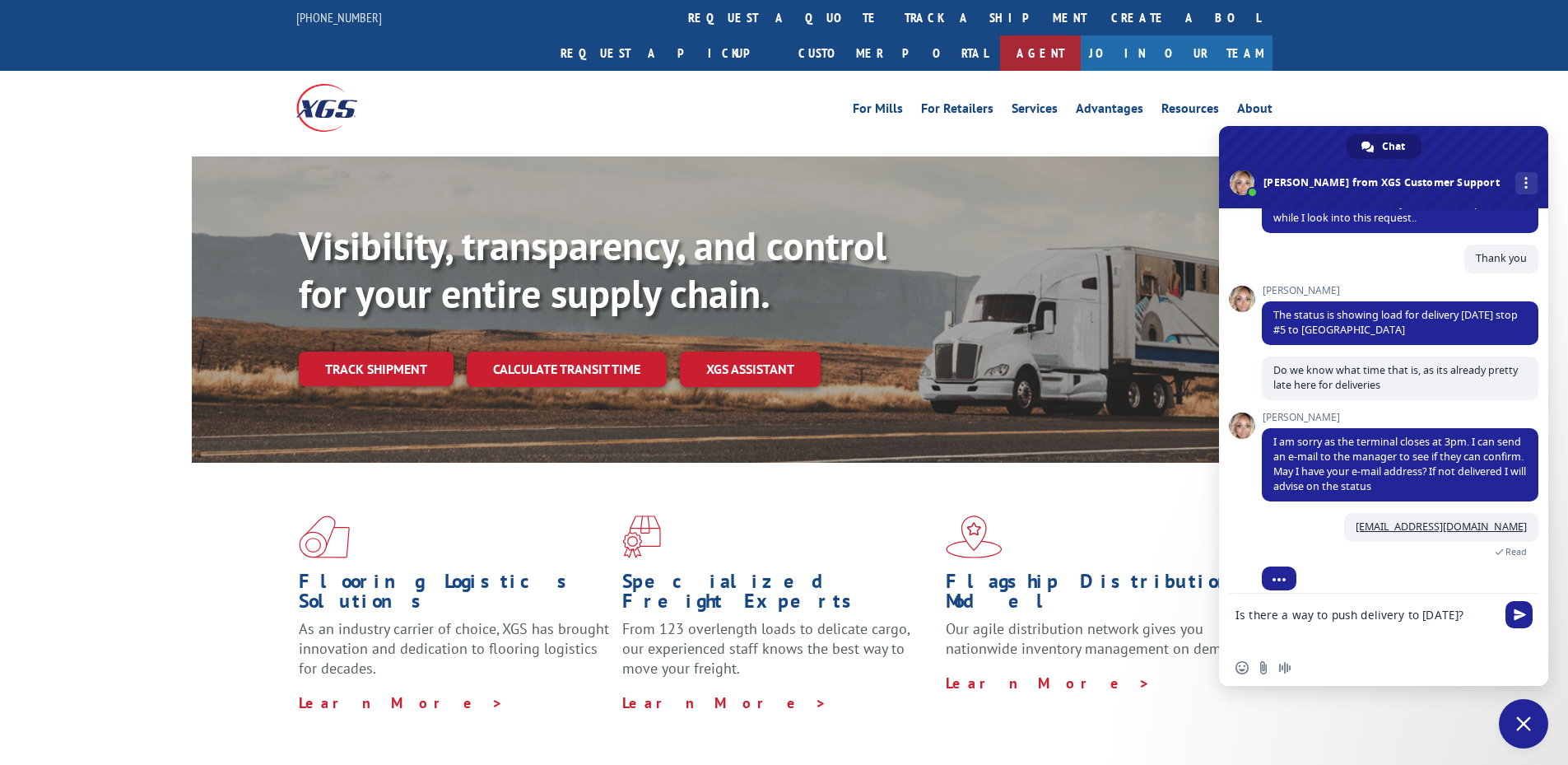
type textarea "Is there a way to push delivery to [DATE]?"
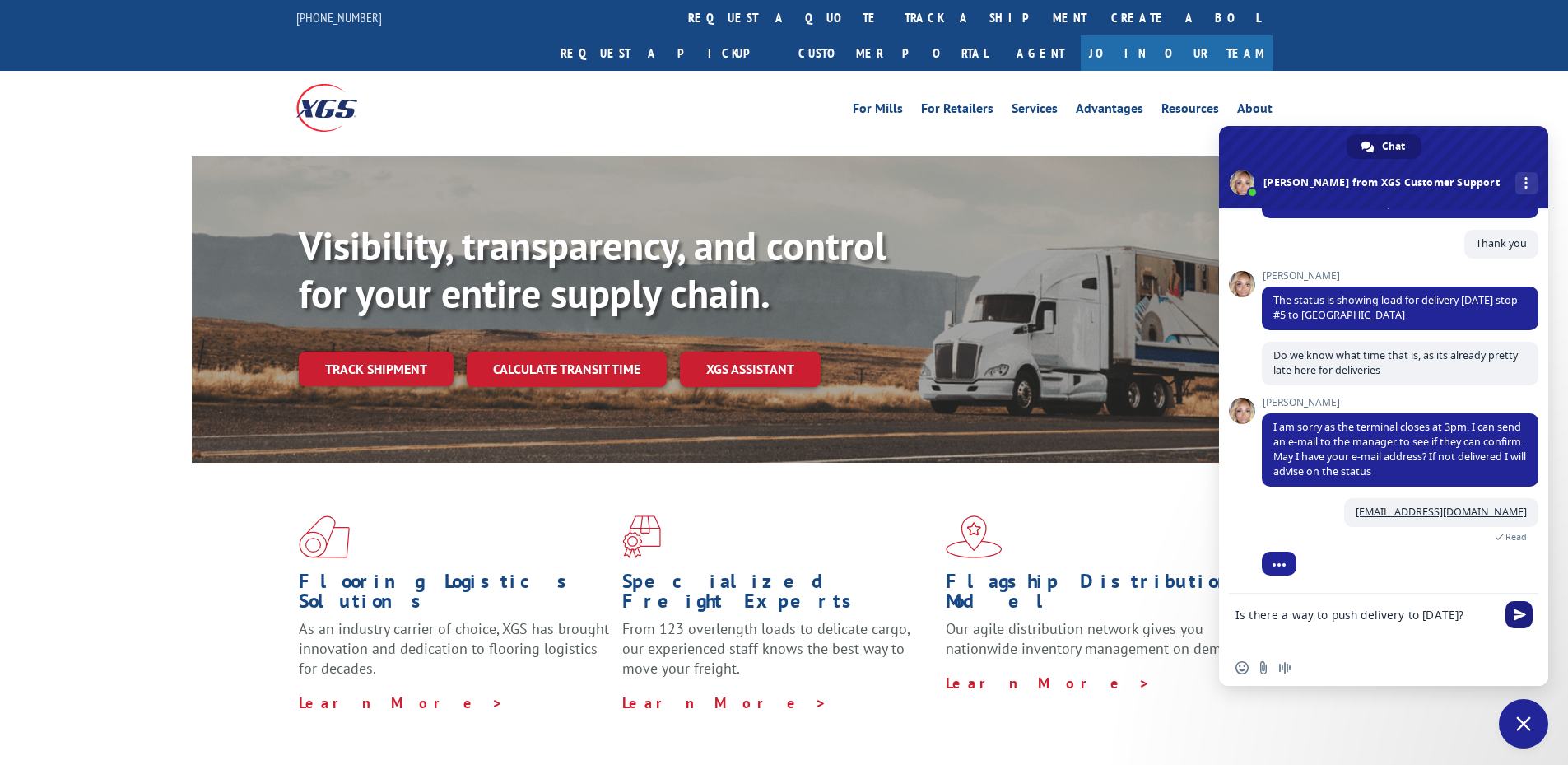
click at [876, 621] on span "Send" at bounding box center [1519, 614] width 27 height 28
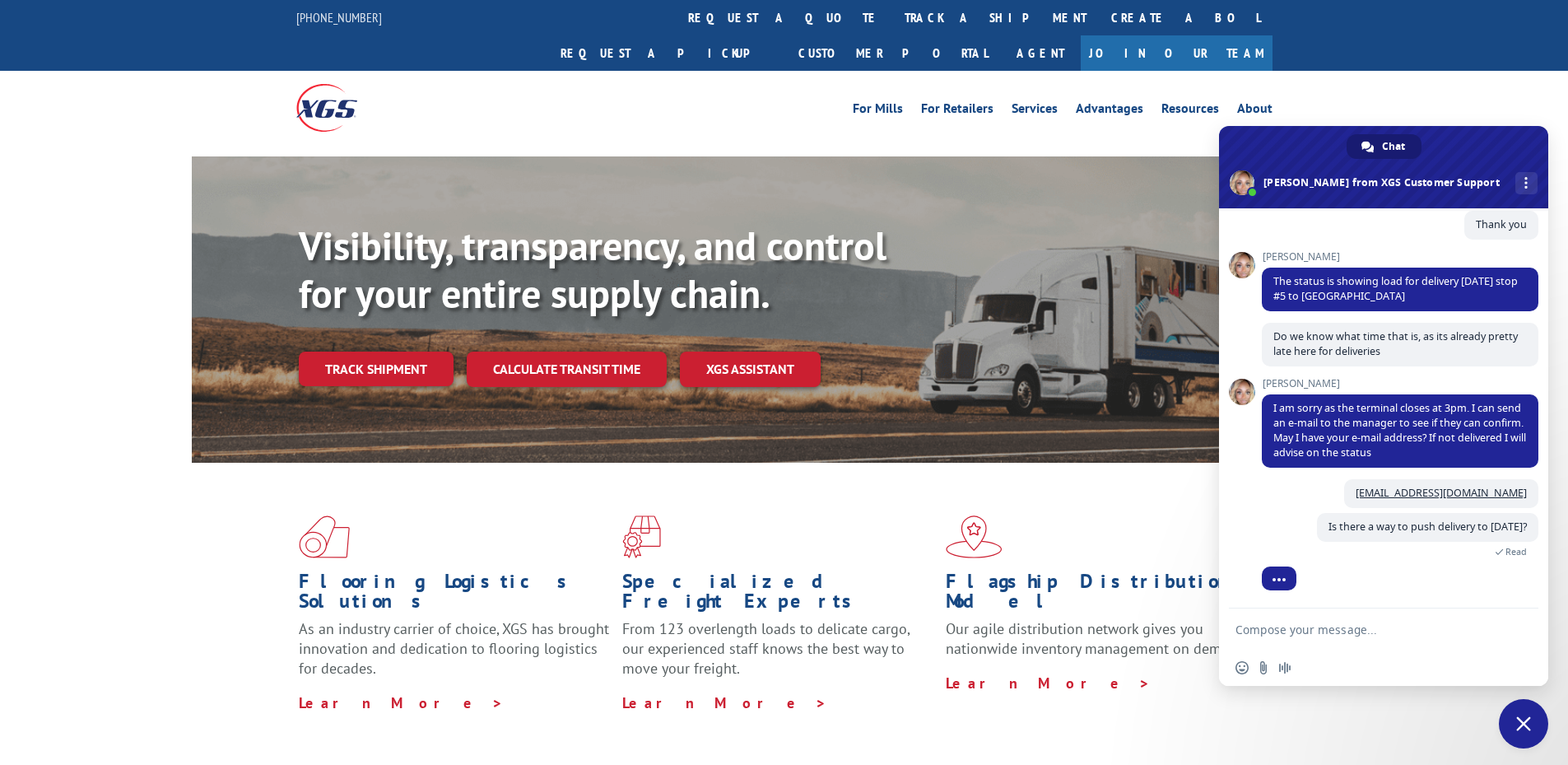
scroll to position [322, 0]
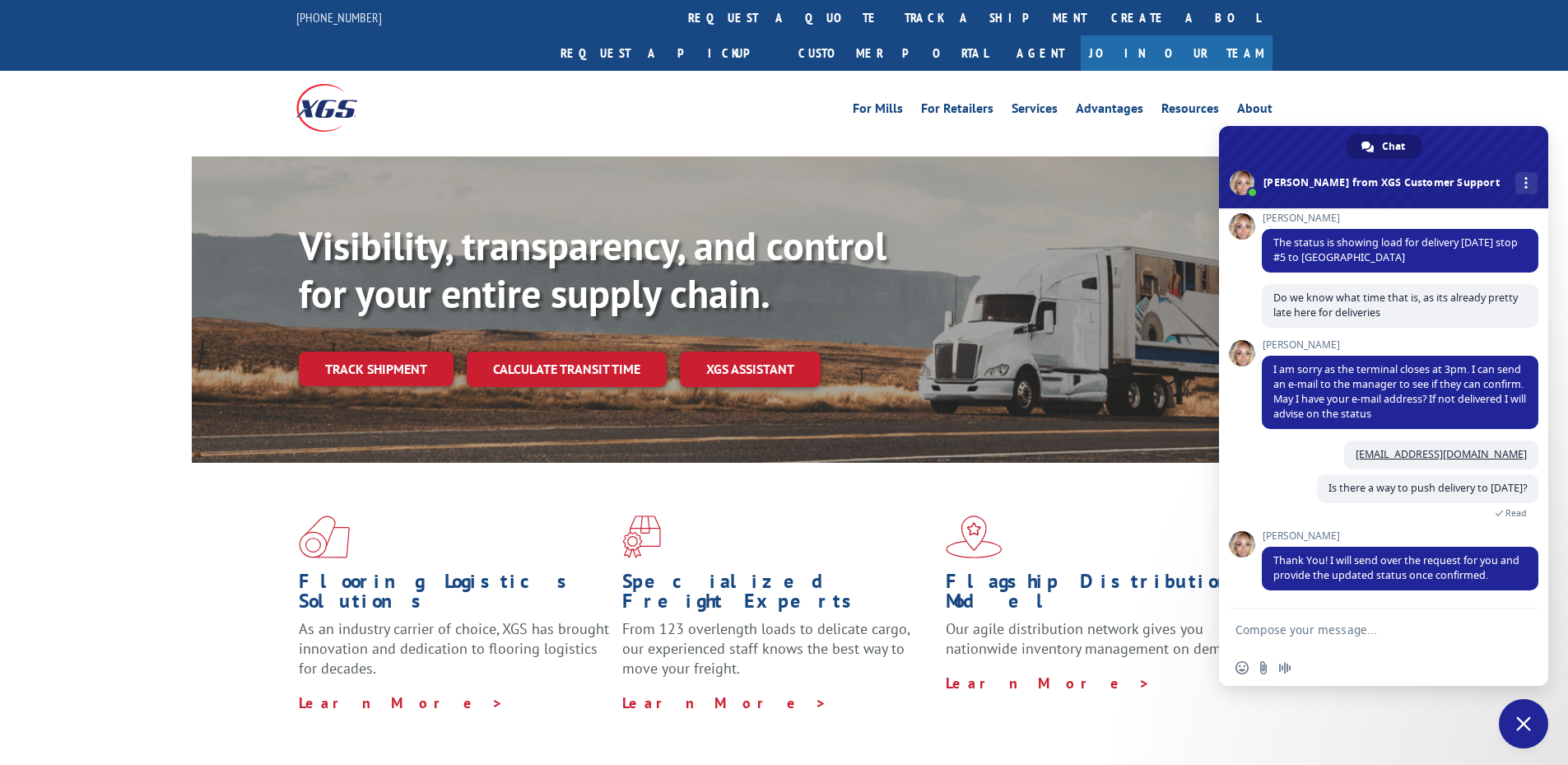
click at [876, 643] on textarea "Compose your message..." at bounding box center [1367, 628] width 263 height 41
type textarea "o"
type textarea "thank you"
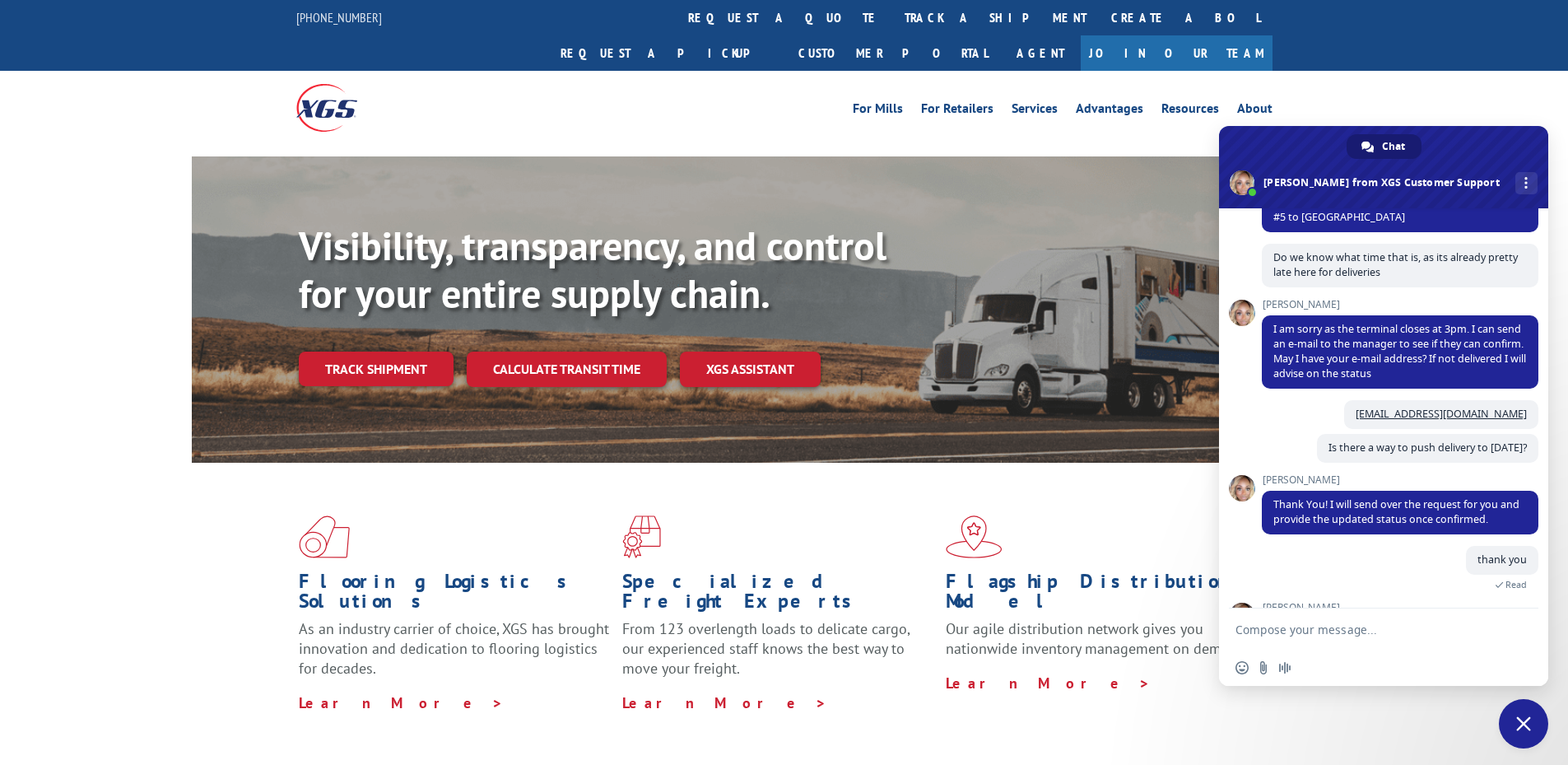
scroll to position [528, 0]
